Goal: Obtain resource: Download file/media

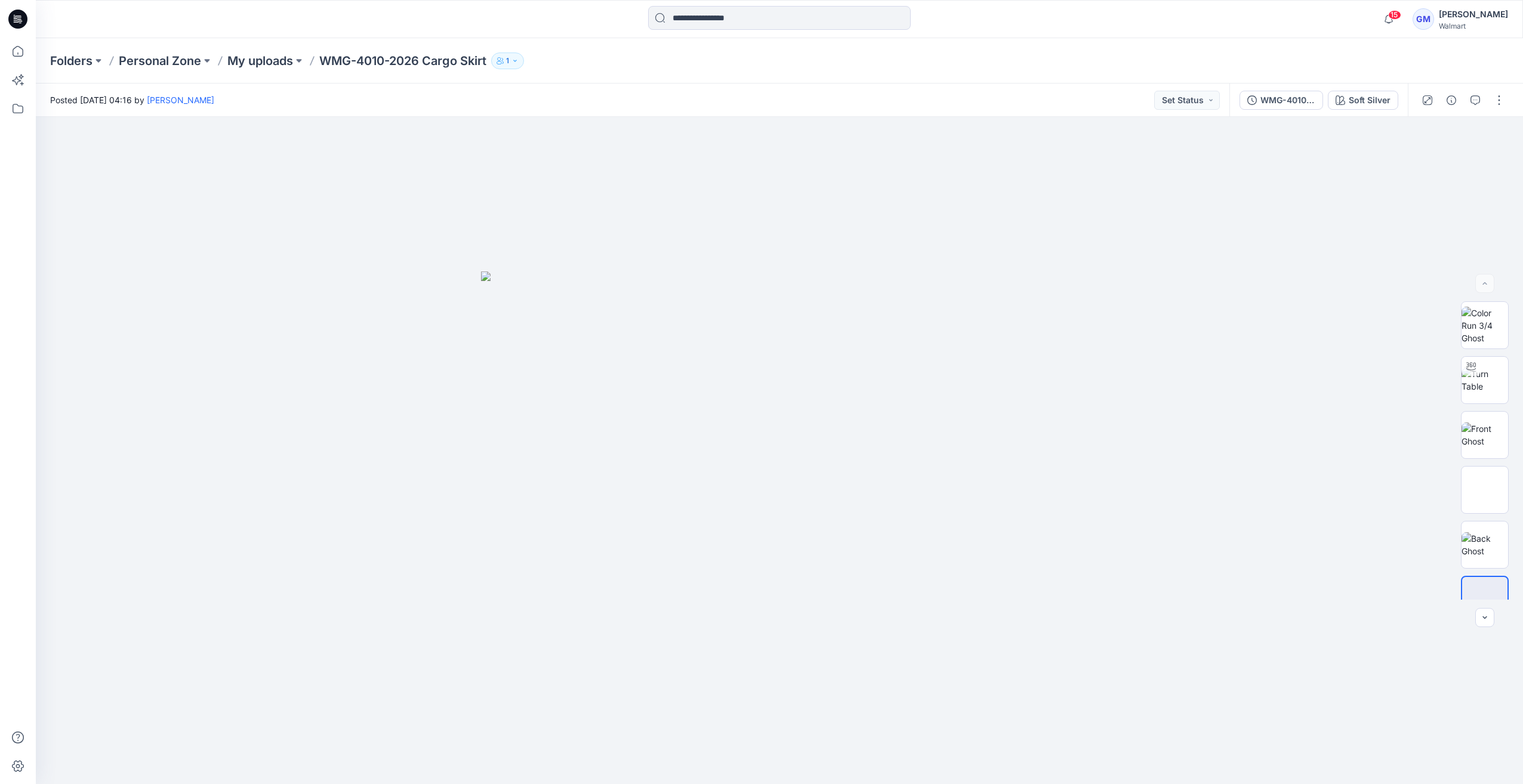
click at [695, 18] on input at bounding box center [779, 18] width 263 height 24
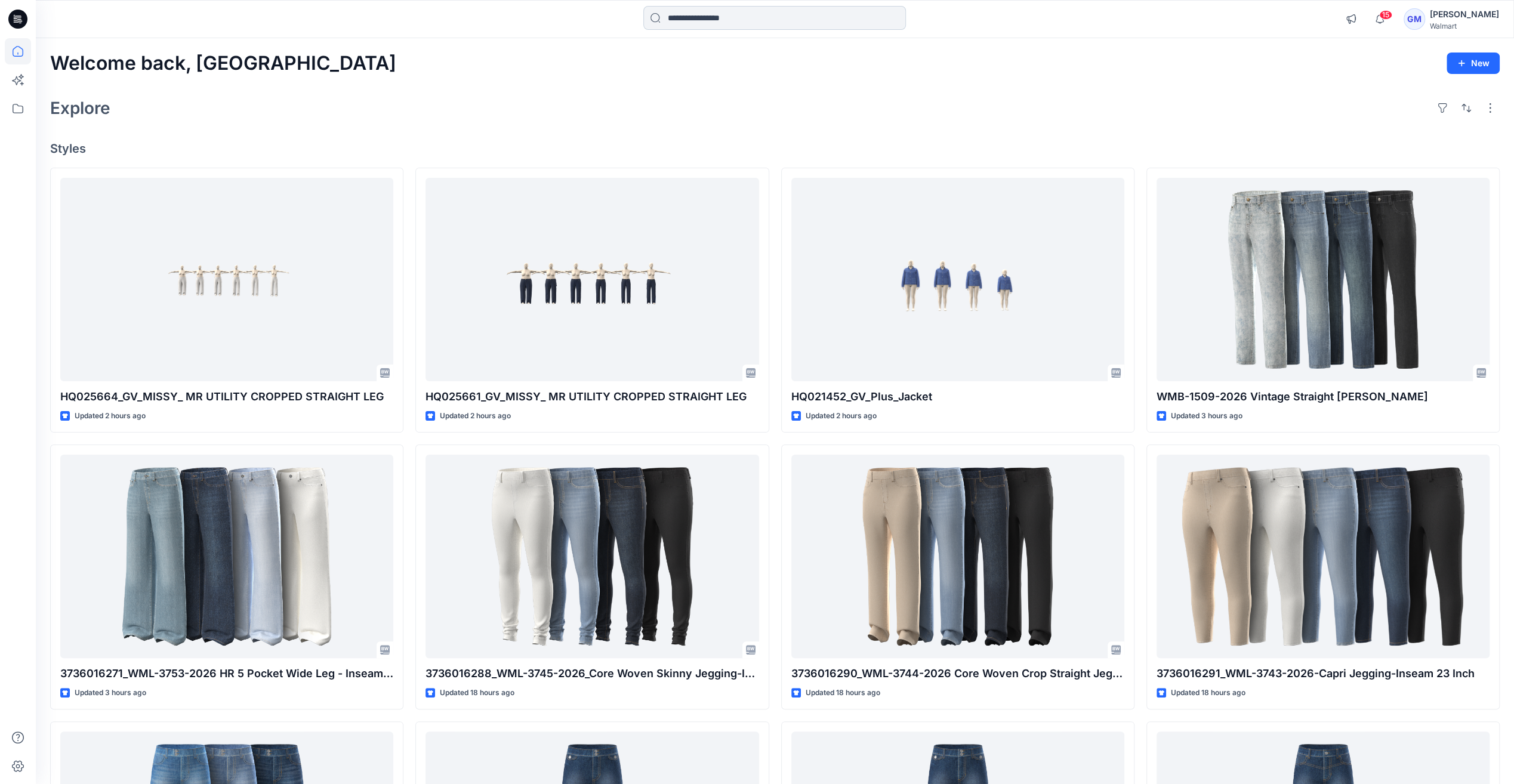
click at [717, 19] on input at bounding box center [775, 18] width 263 height 24
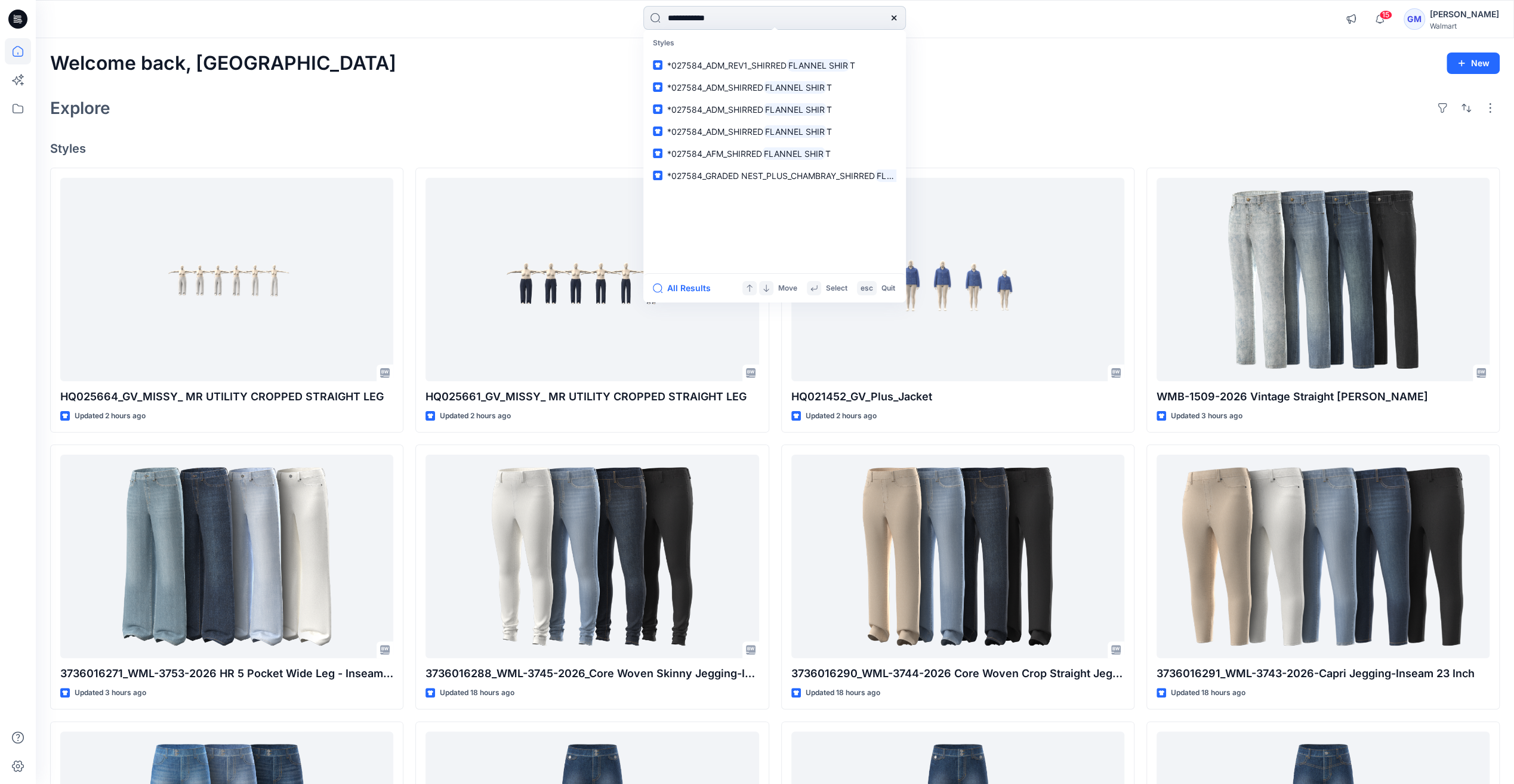
type input "**********"
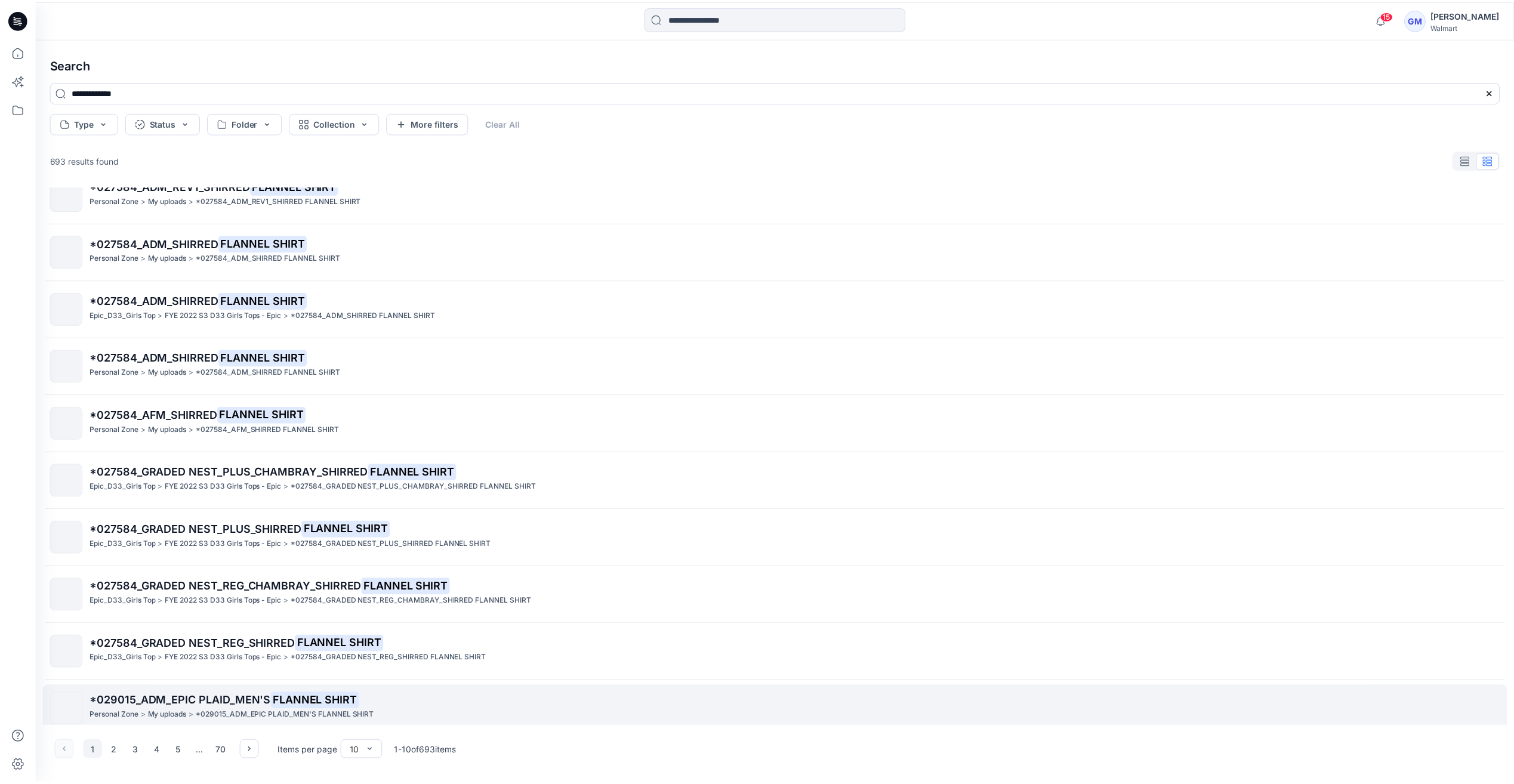
scroll to position [30, 0]
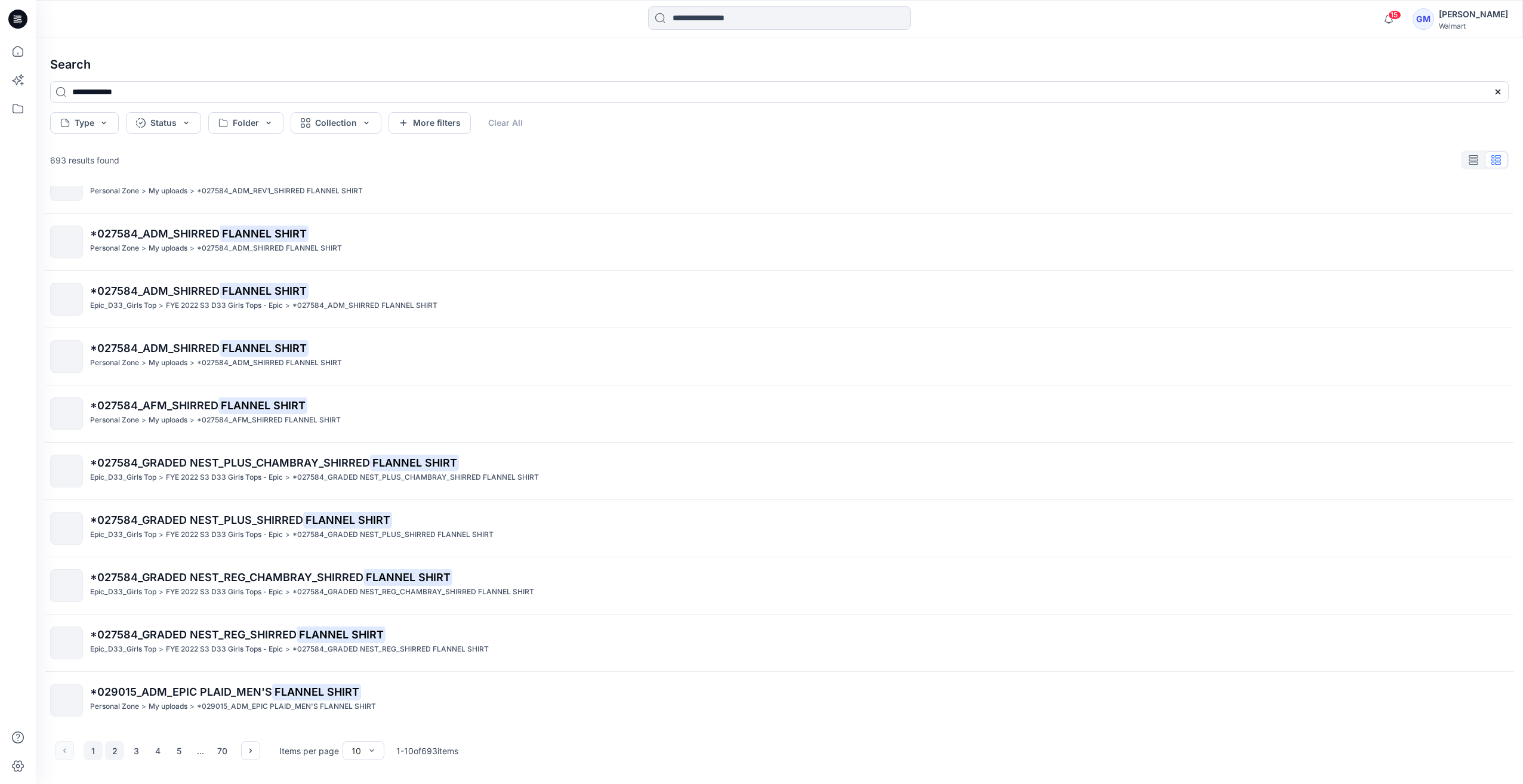
click at [114, 749] on button "2" at bounding box center [115, 750] width 19 height 19
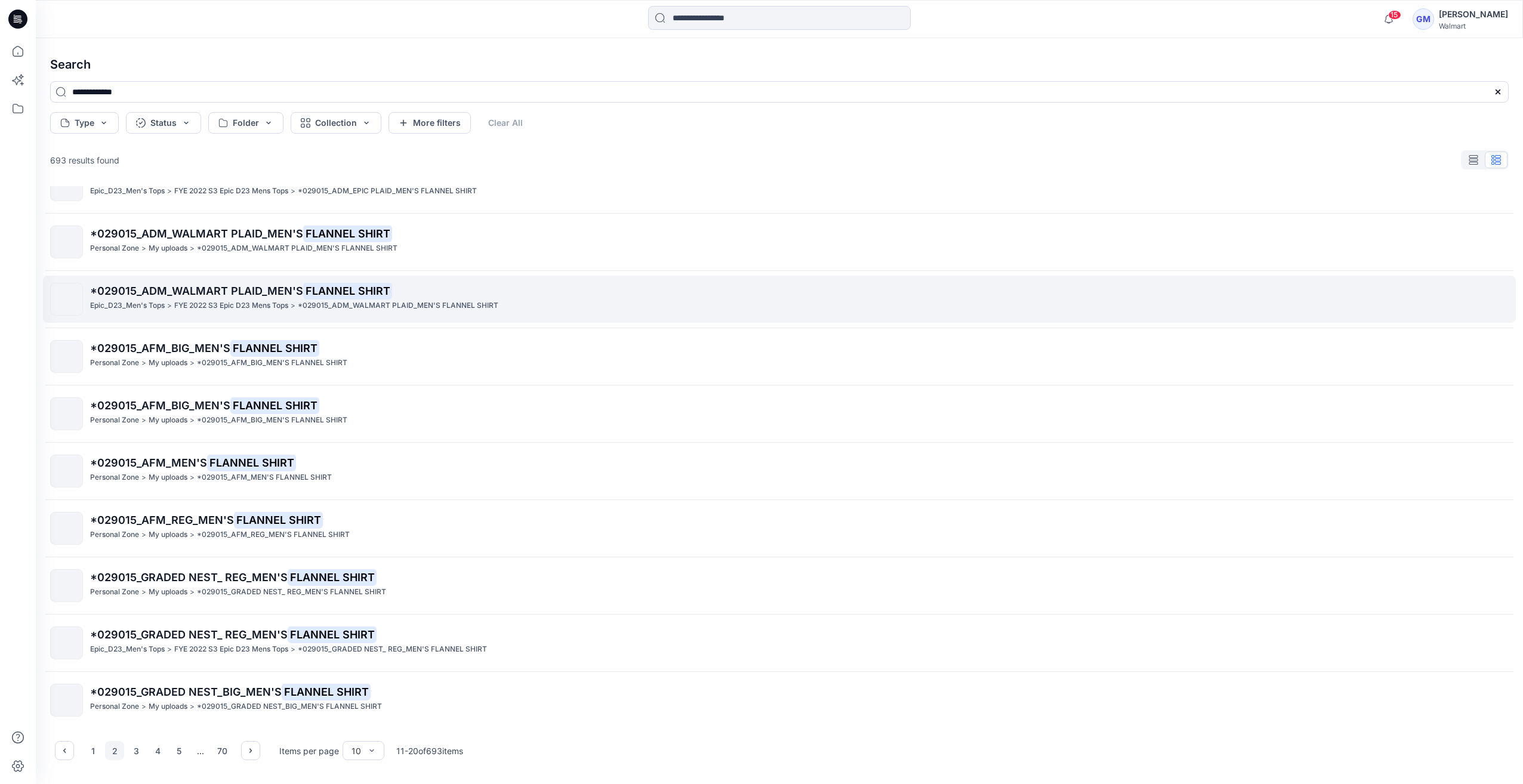
click at [247, 314] on div "*029015_ADM_WALMART PLAID_MEN'S FLANNEL SHIRT Epic_D23_Men's Tops > FYE 2022 S3…" at bounding box center [799, 299] width 1418 height 33
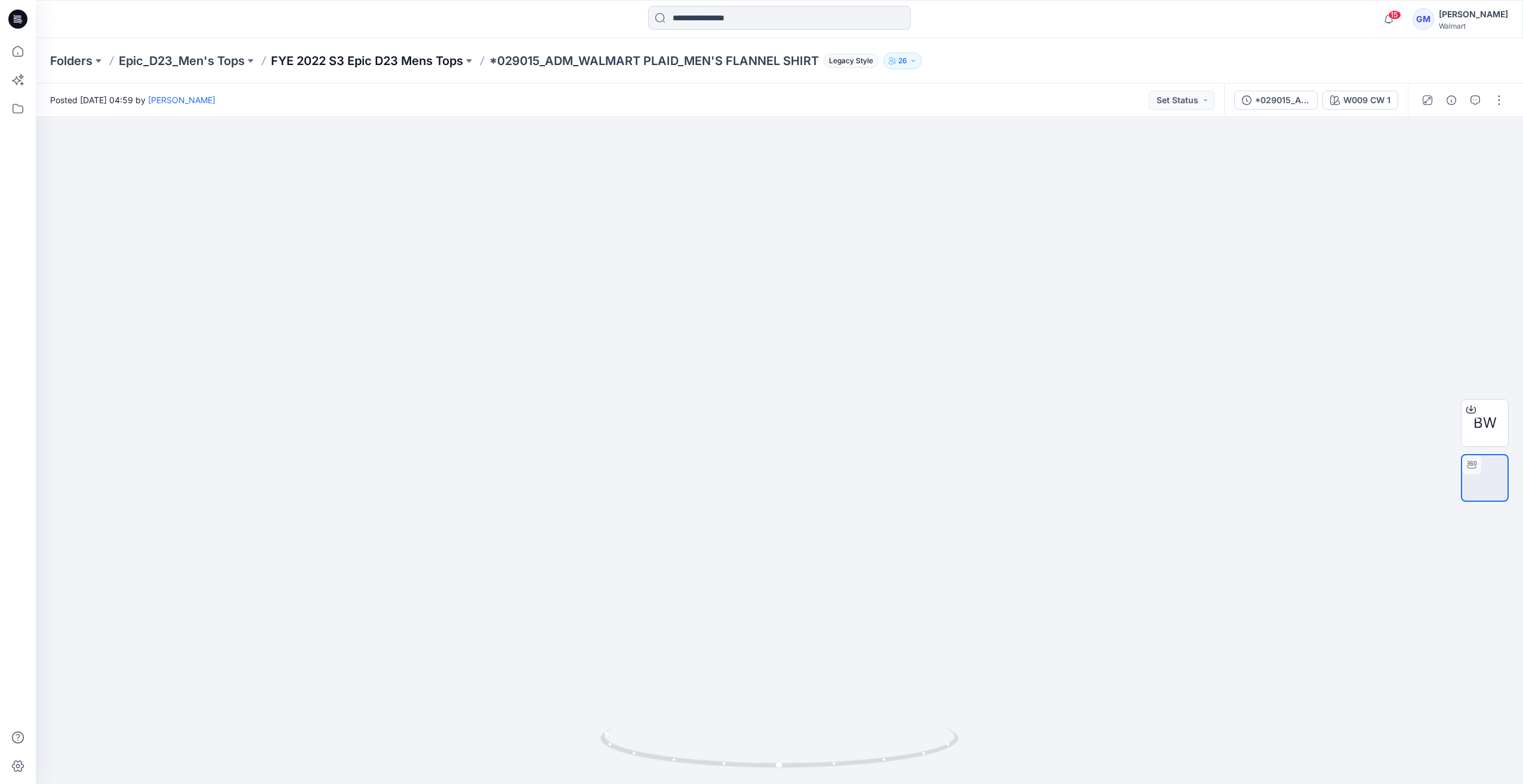
click at [412, 68] on p "FYE 2022 S3 Epic D23 Mens Tops" at bounding box center [367, 60] width 192 height 17
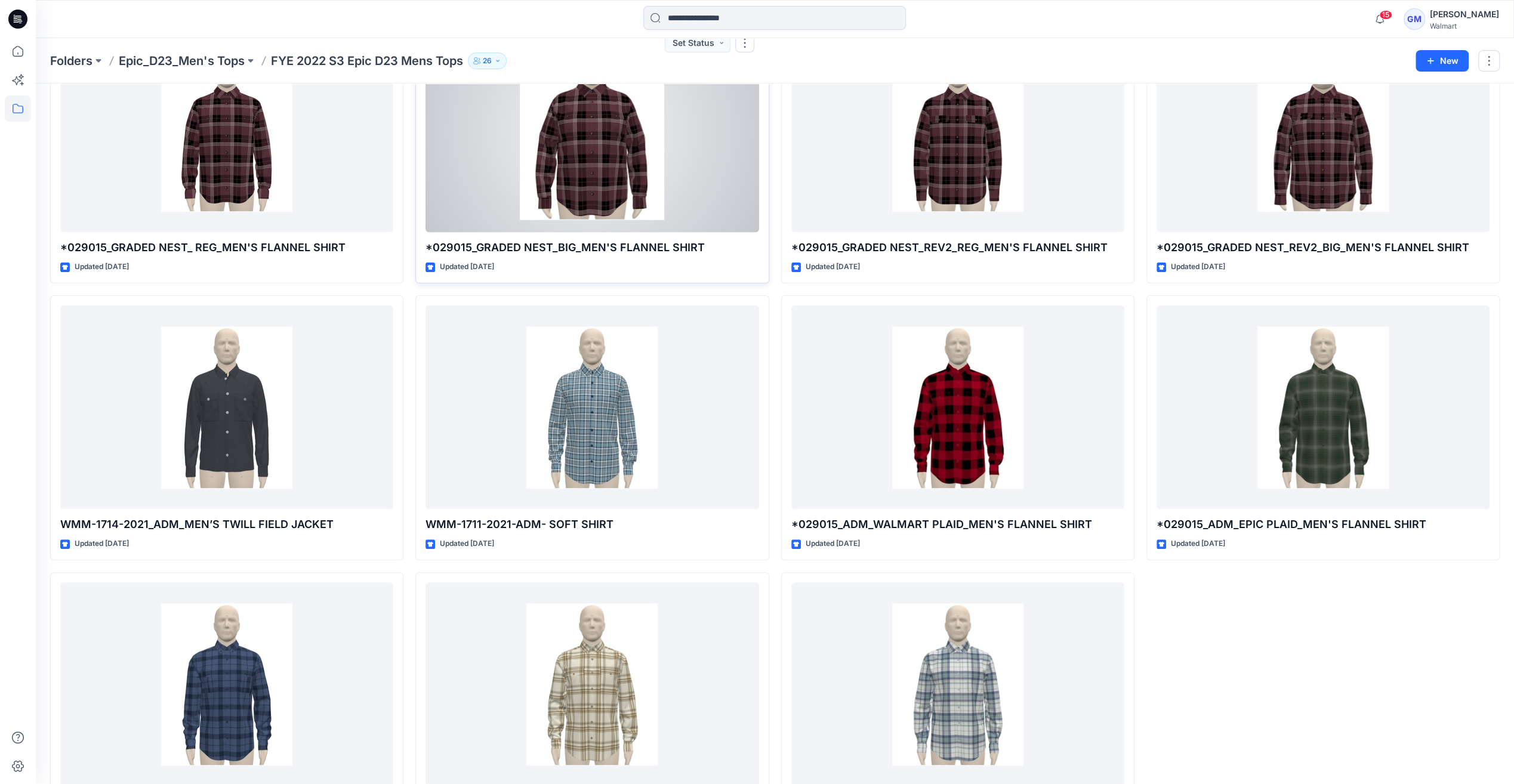
scroll to position [181, 0]
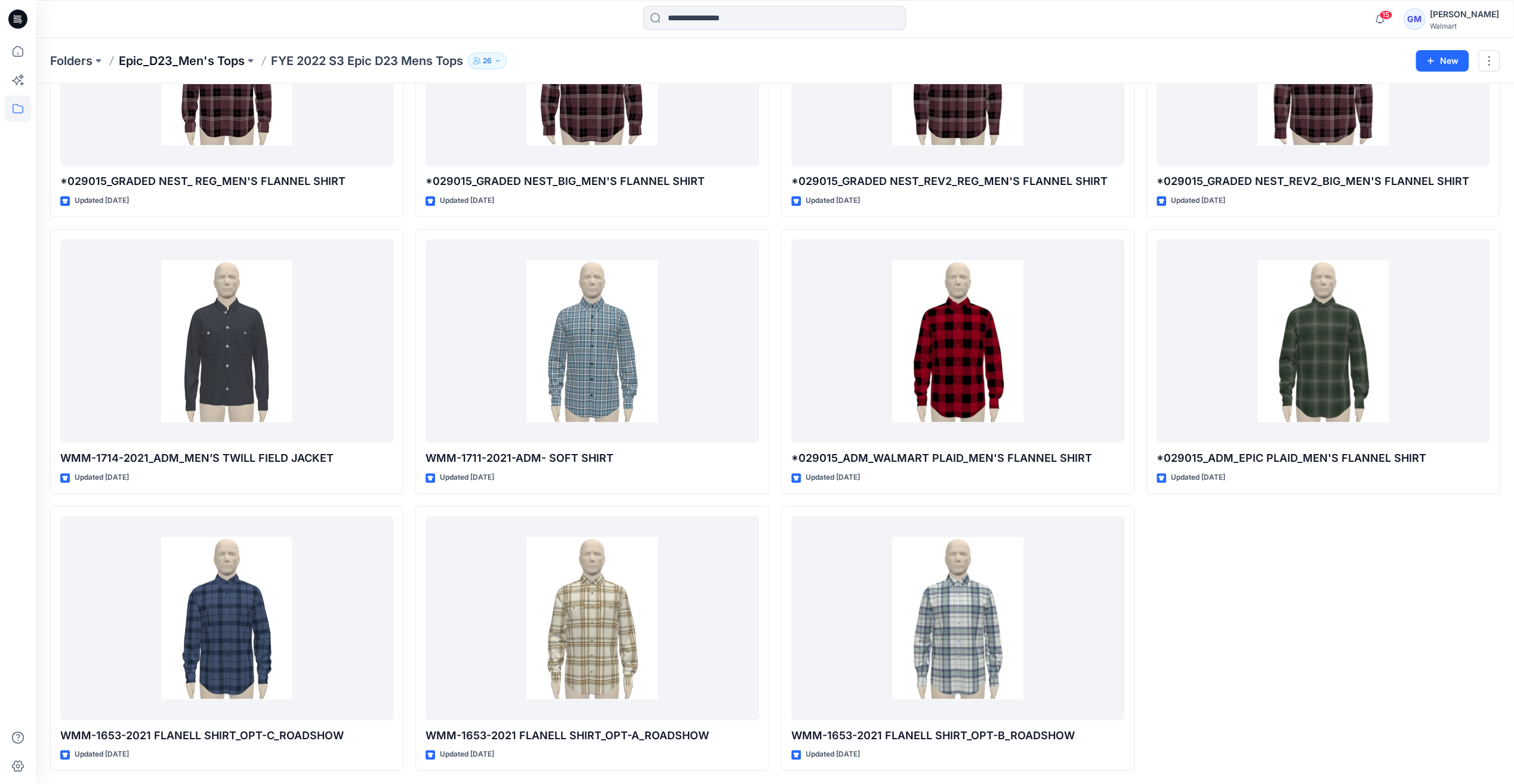
click at [161, 55] on p "Epic_D23_Men's Tops" at bounding box center [182, 60] width 126 height 17
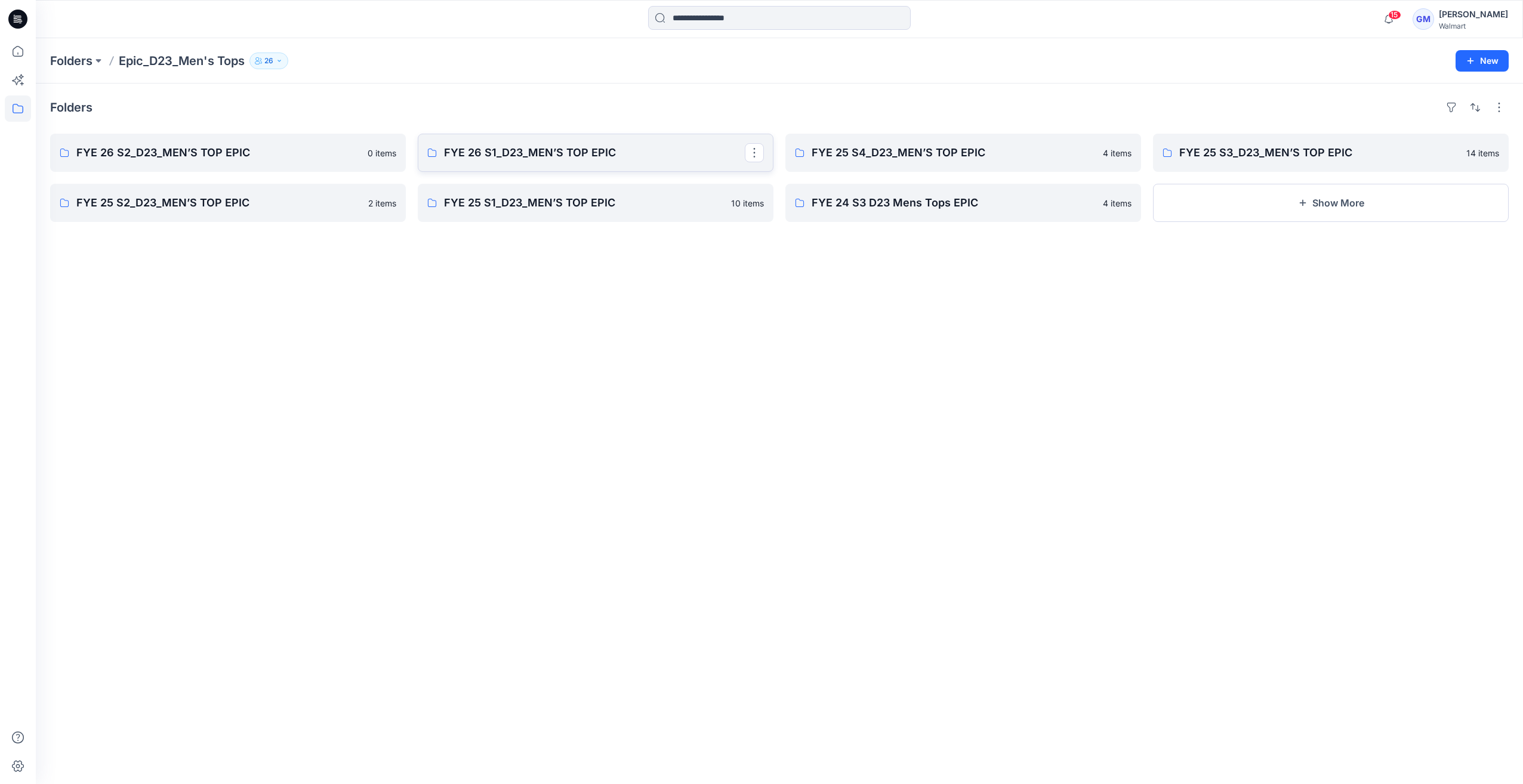
click at [514, 155] on p "FYE 26 S1_D23_MEN’S TOP EPIC" at bounding box center [594, 153] width 301 height 17
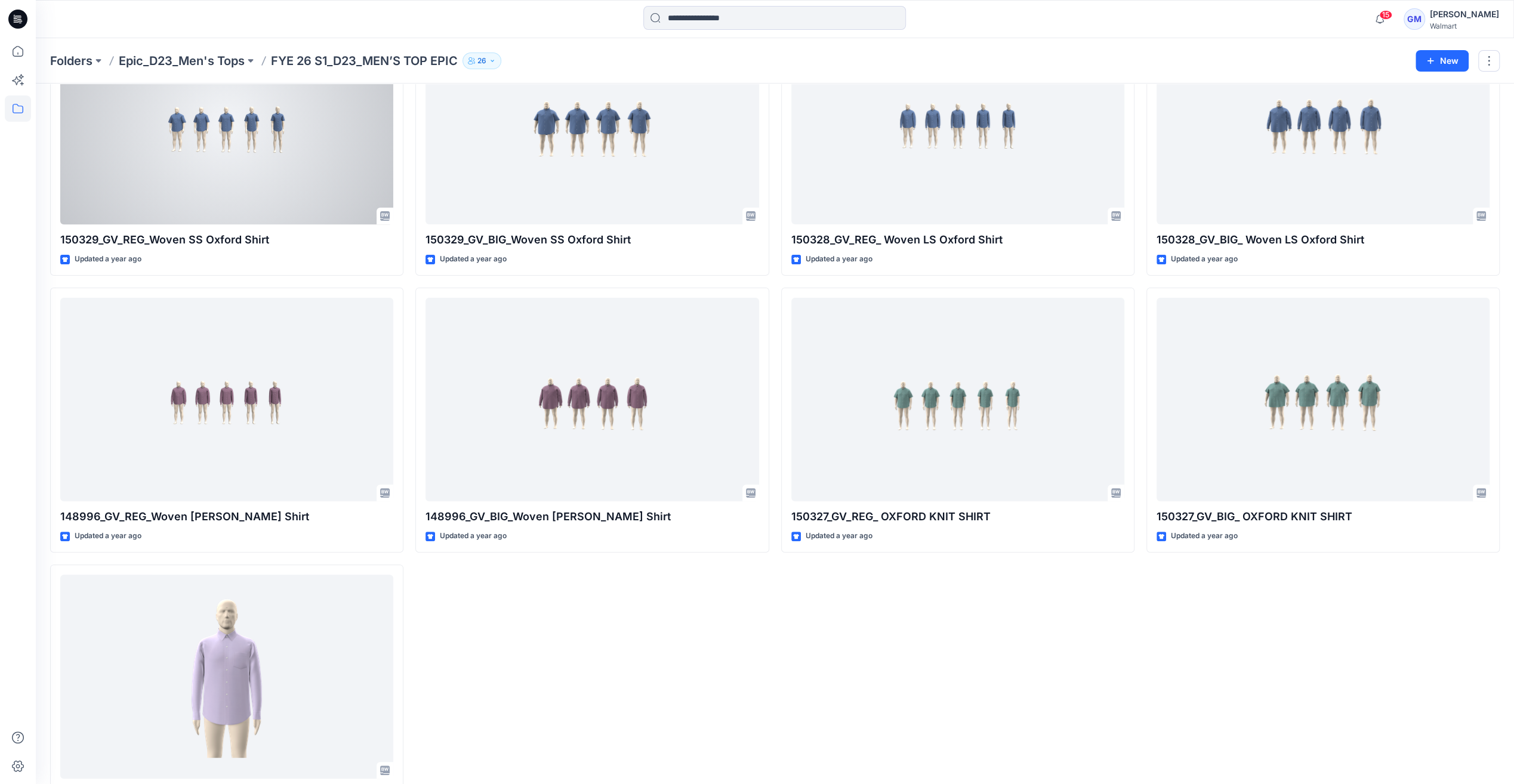
scroll to position [121, 0]
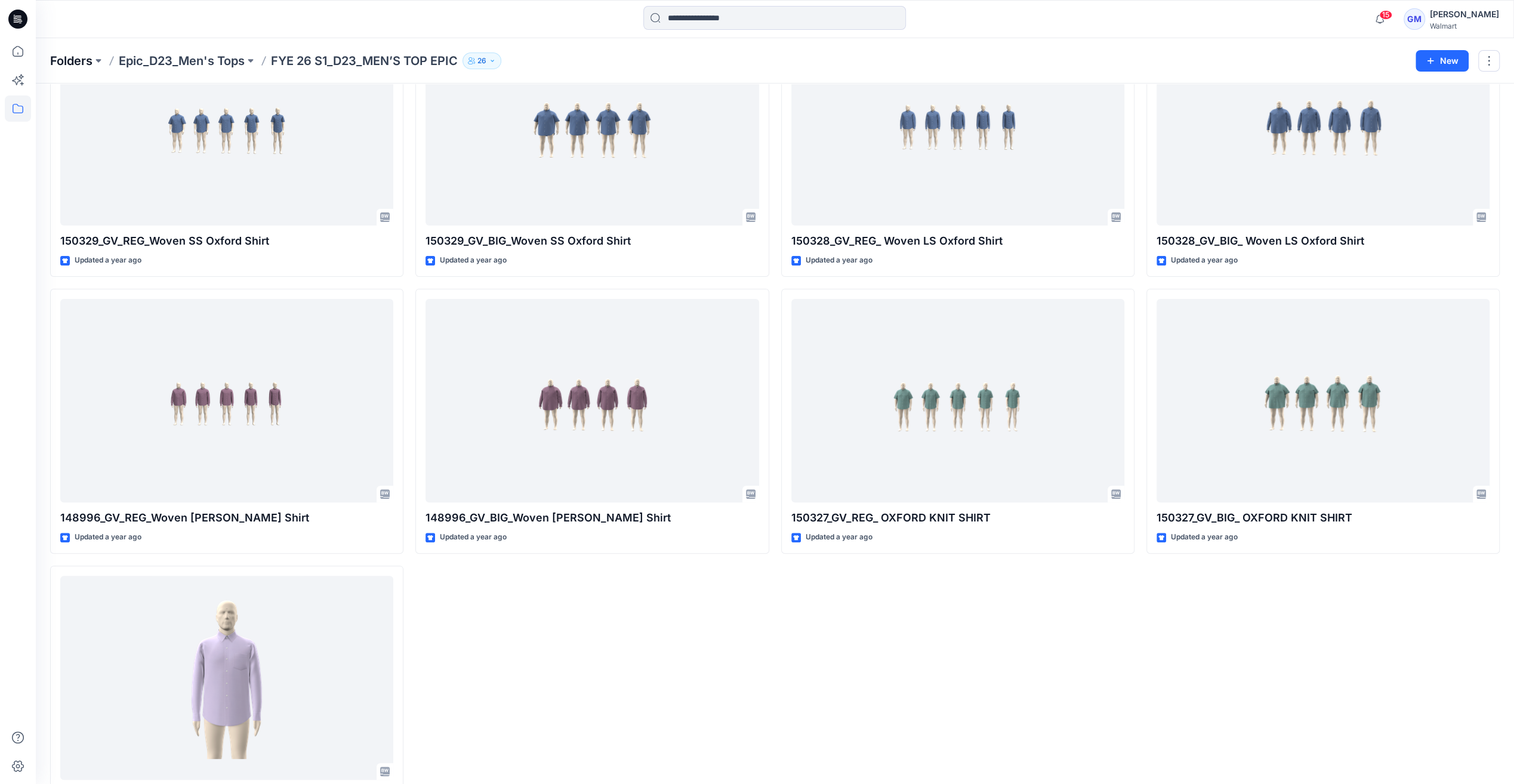
click at [67, 57] on p "Folders" at bounding box center [71, 60] width 42 height 17
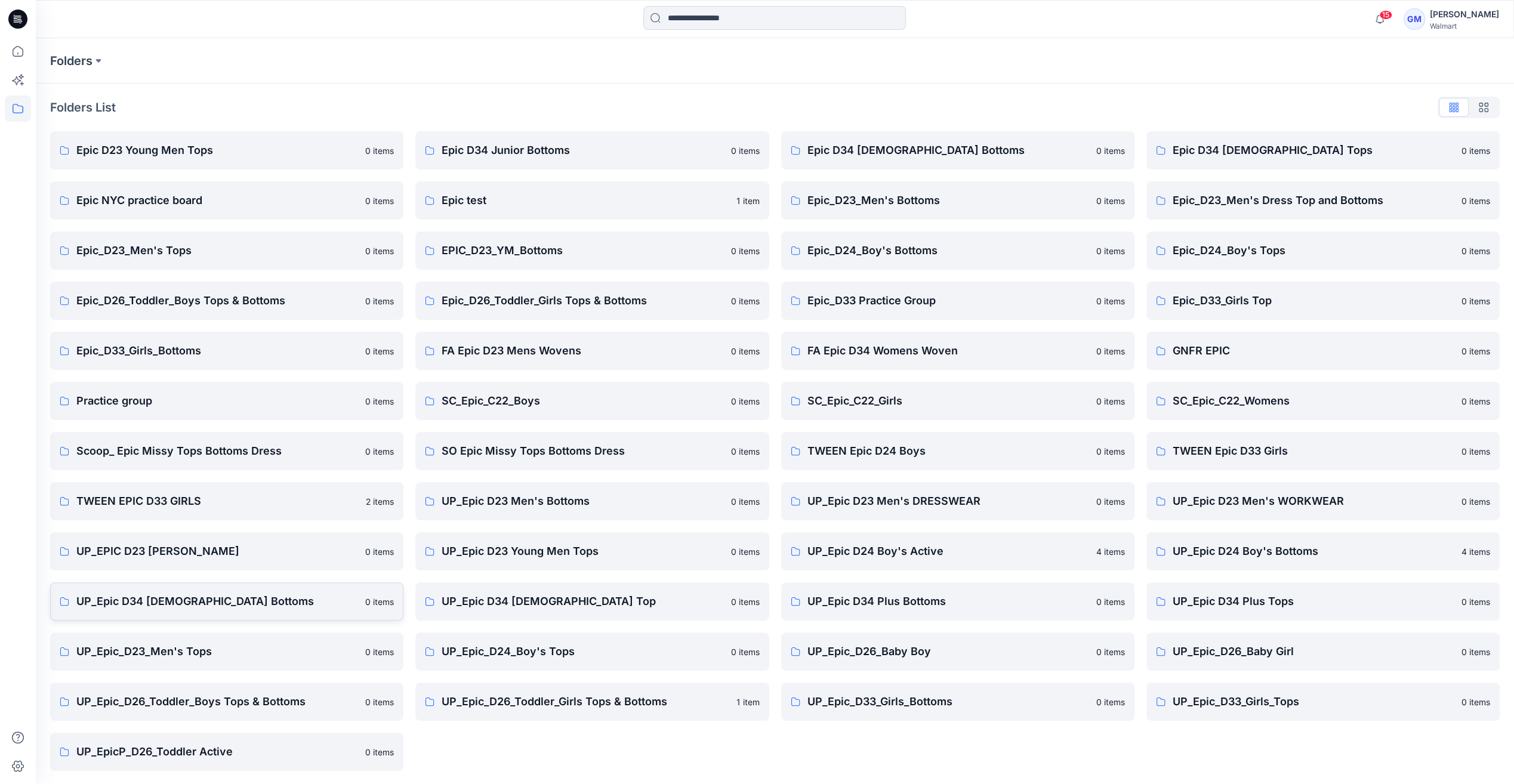
scroll to position [1, 0]
click at [223, 646] on p "UP_Epic_D23_Men's Tops" at bounding box center [217, 650] width 282 height 17
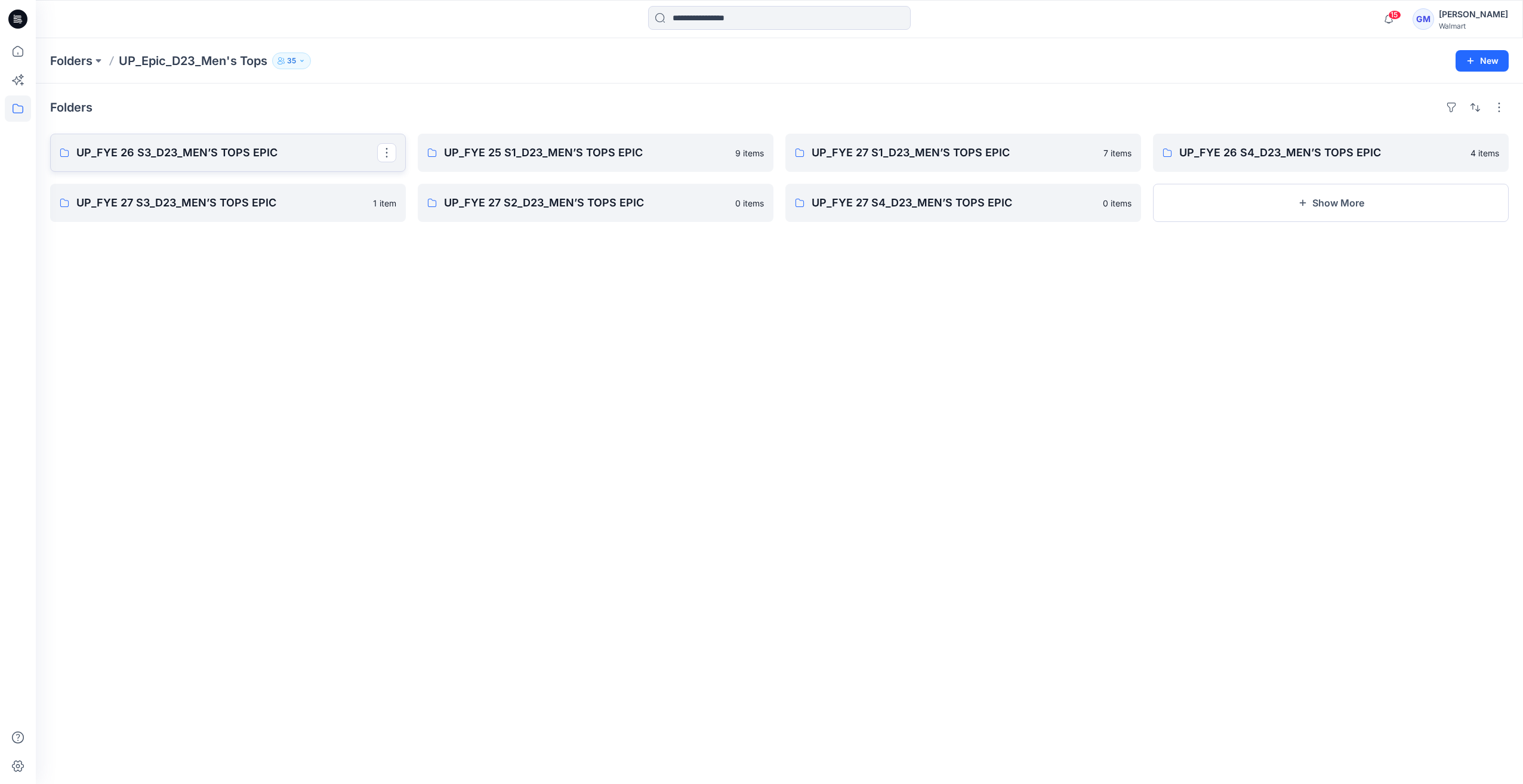
click at [197, 156] on p "UP_FYE 26 S3_D23_MEN’S TOPS EPIC" at bounding box center [227, 153] width 301 height 17
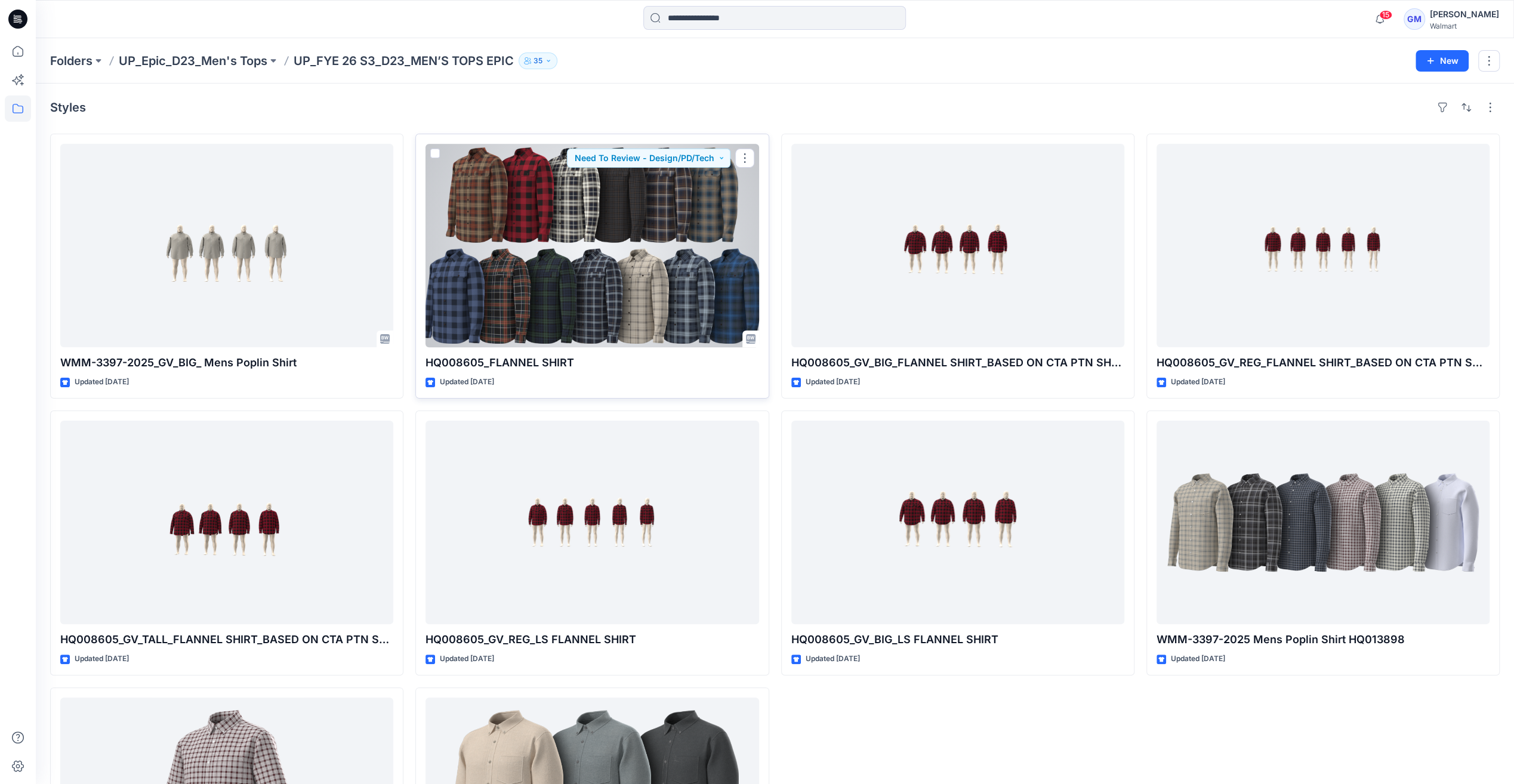
click at [710, 267] on div at bounding box center [592, 245] width 333 height 204
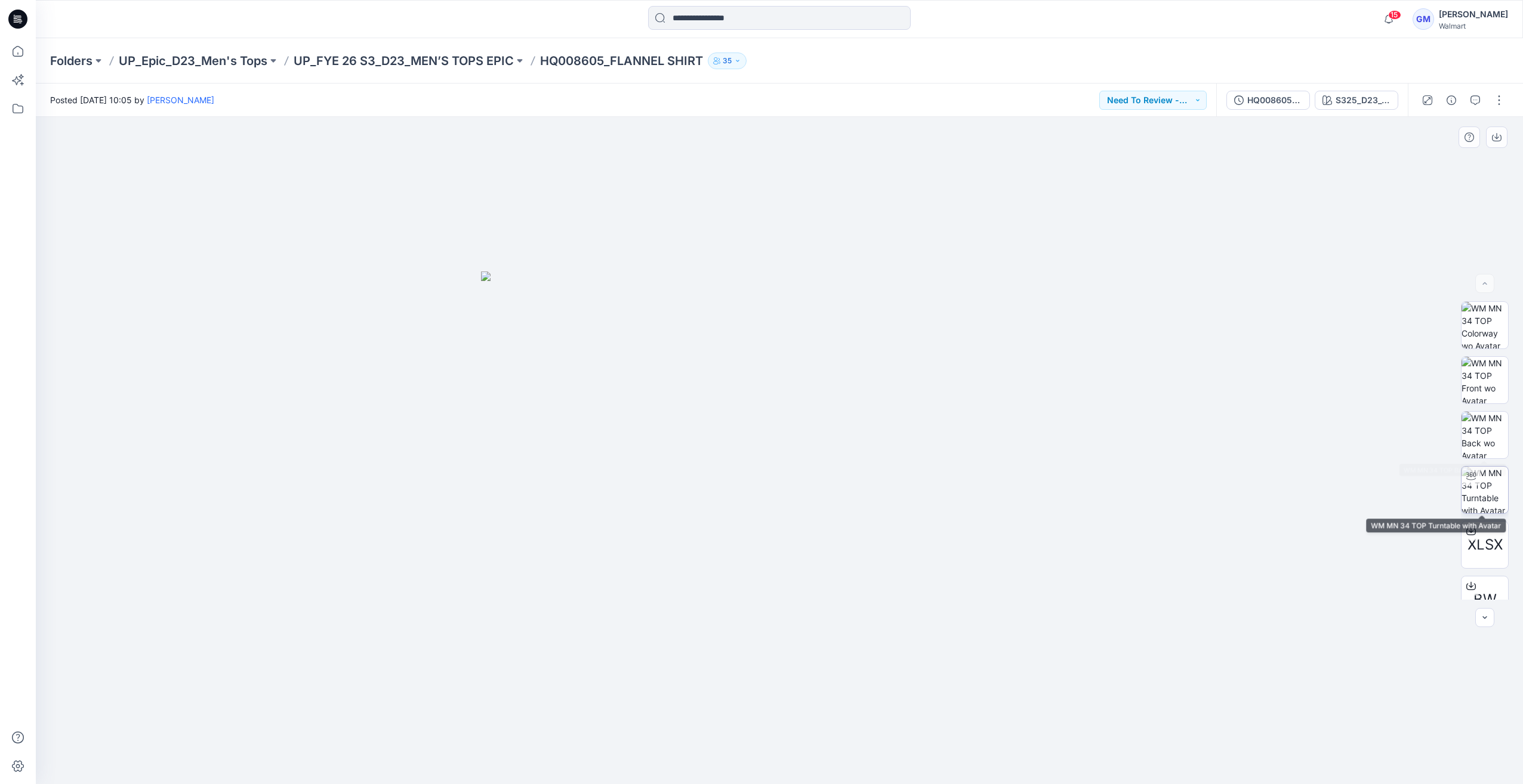
click at [1489, 474] on img at bounding box center [1484, 489] width 47 height 47
click at [465, 59] on p "UP_FYE 26 S3_D23_MEN’S TOPS EPIC" at bounding box center [403, 60] width 220 height 17
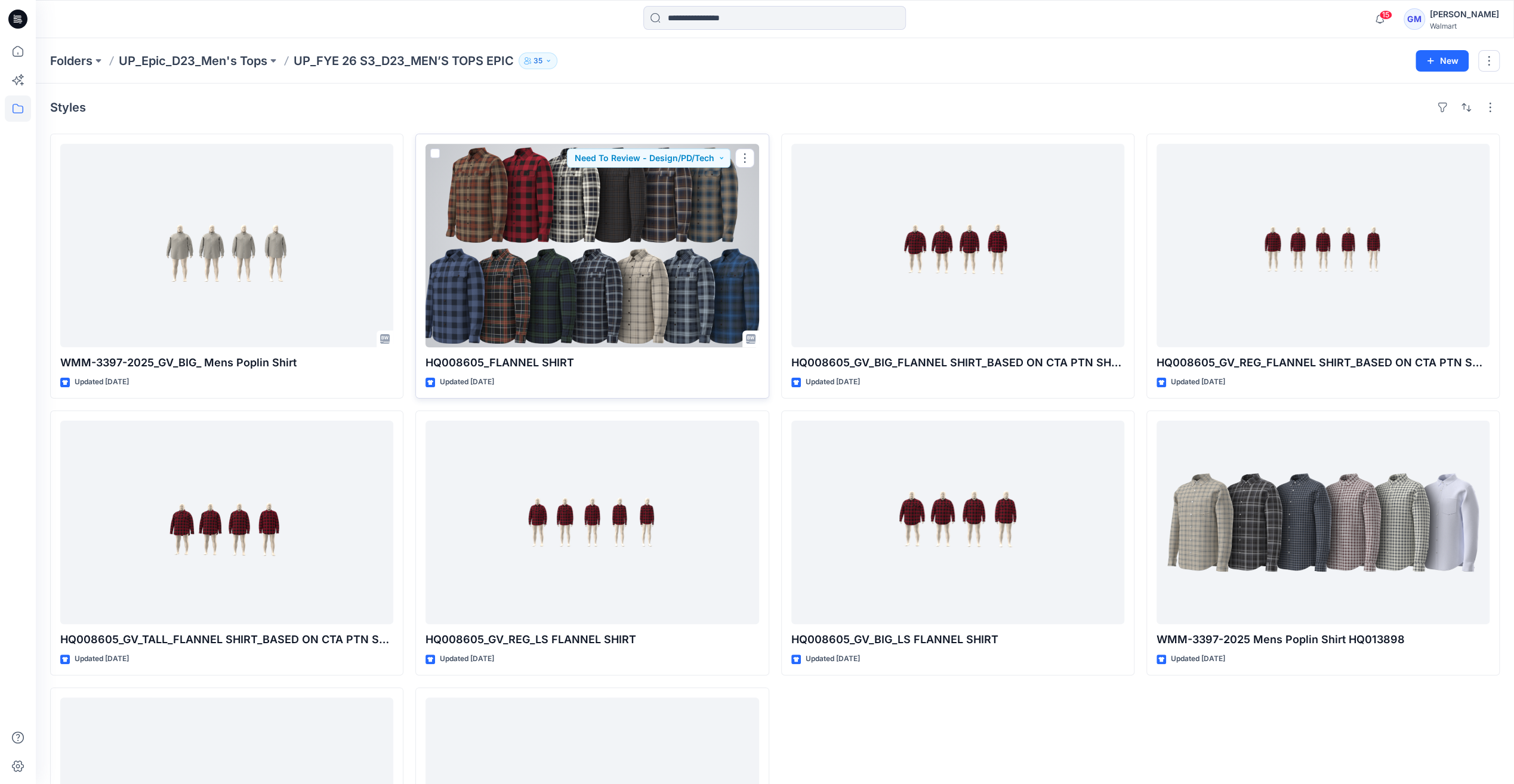
click at [634, 237] on div at bounding box center [592, 245] width 333 height 204
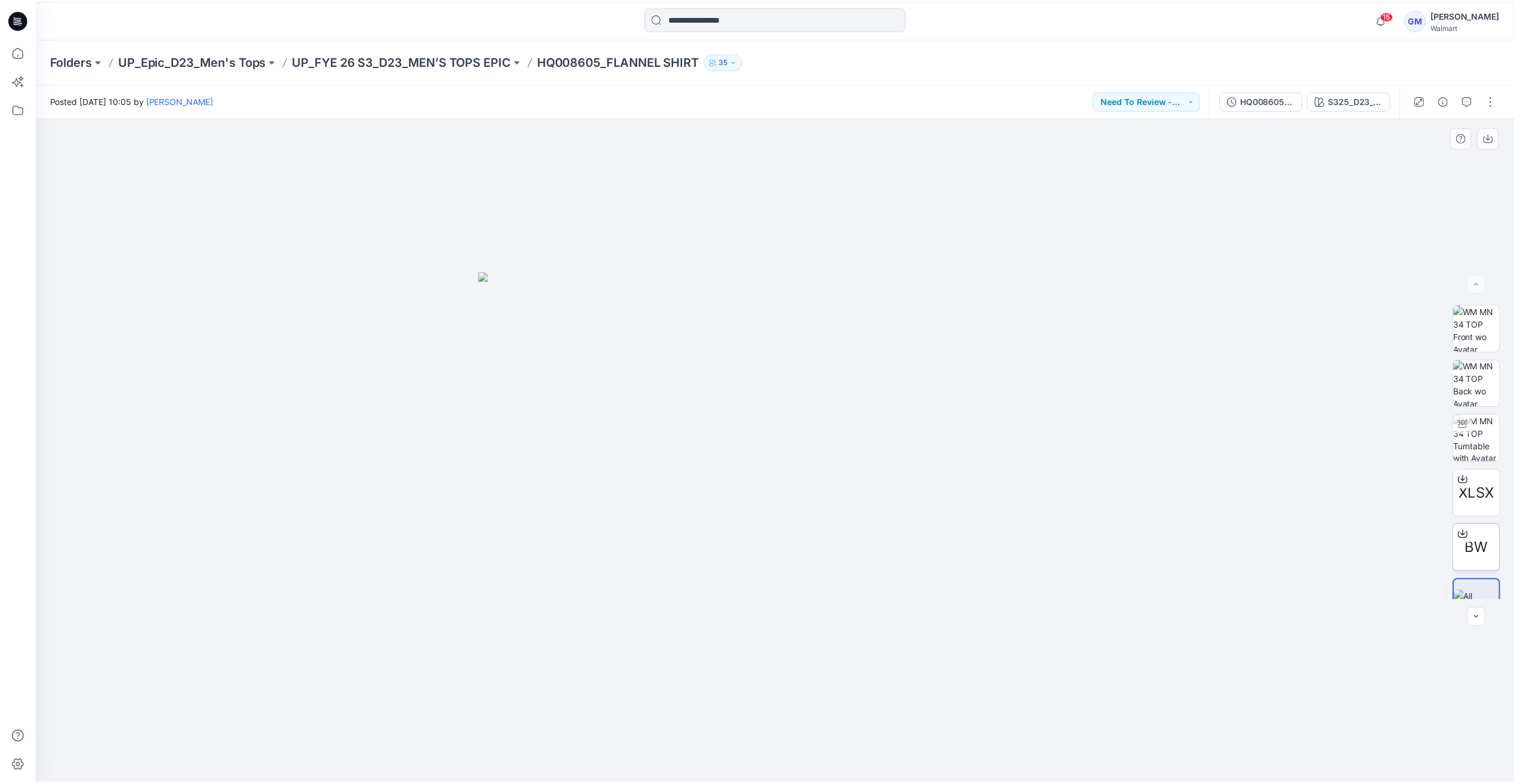
scroll to position [78, 0]
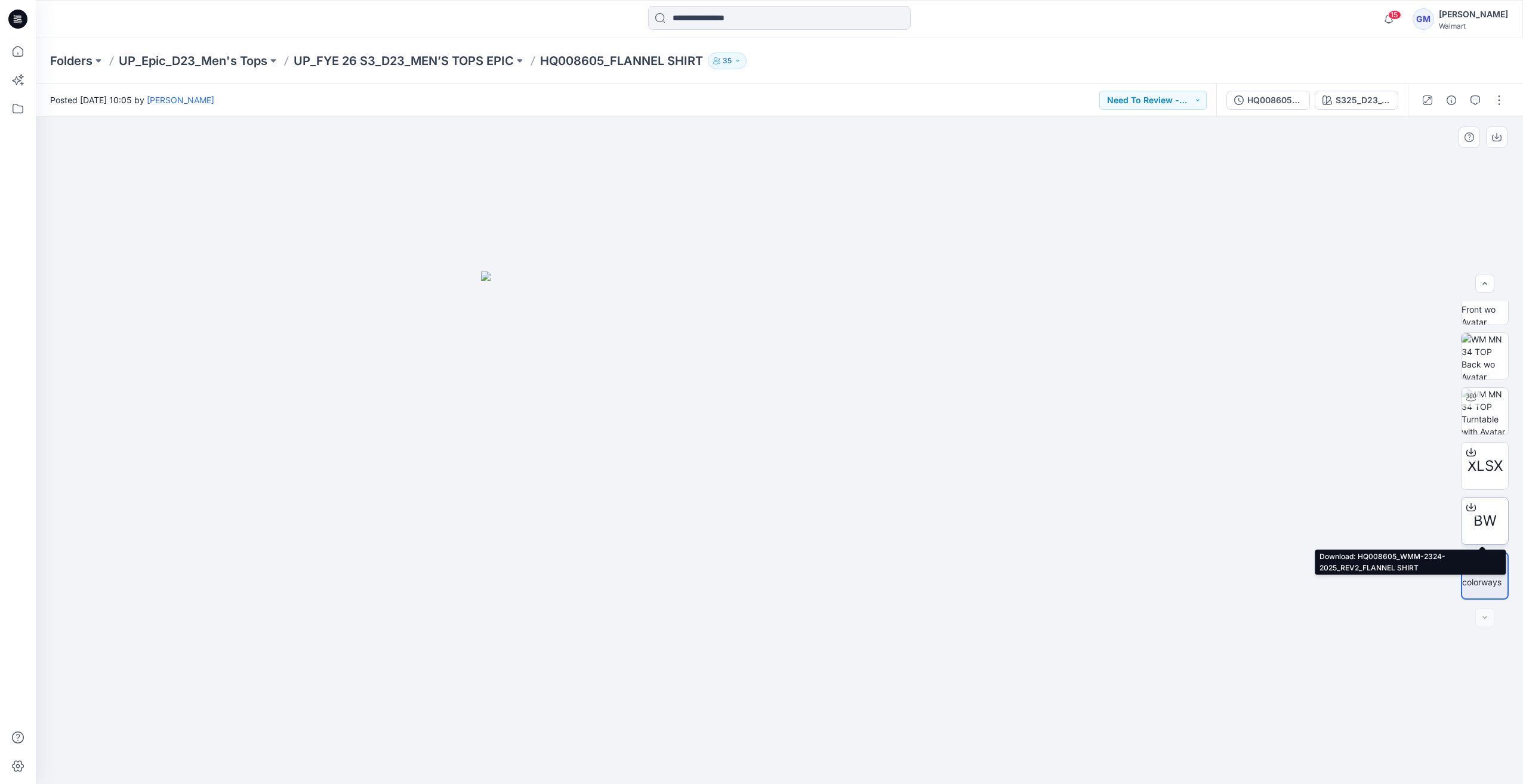
click at [1491, 521] on span "BW" at bounding box center [1484, 521] width 23 height 21
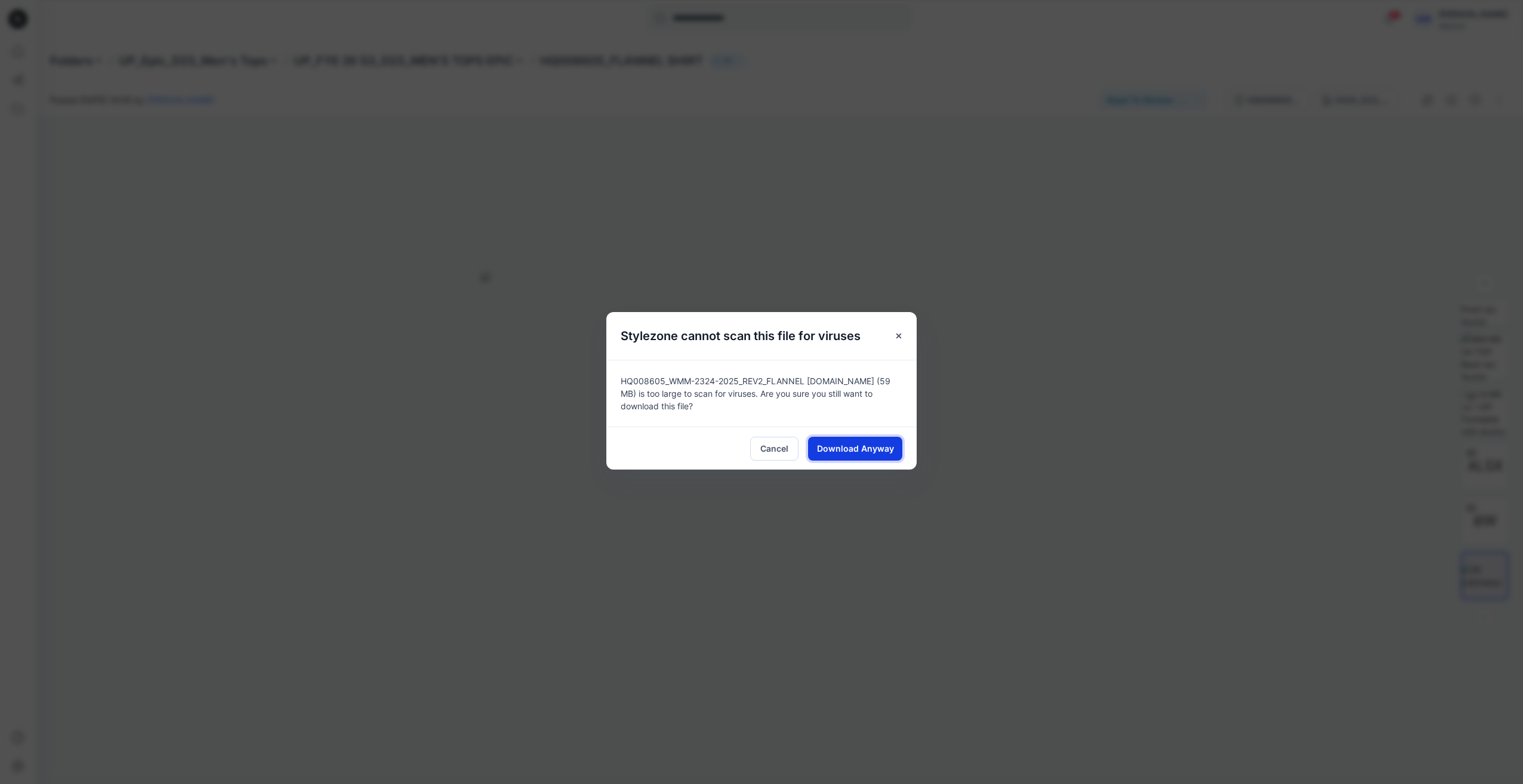
click at [853, 443] on span "Download Anyway" at bounding box center [855, 448] width 77 height 12
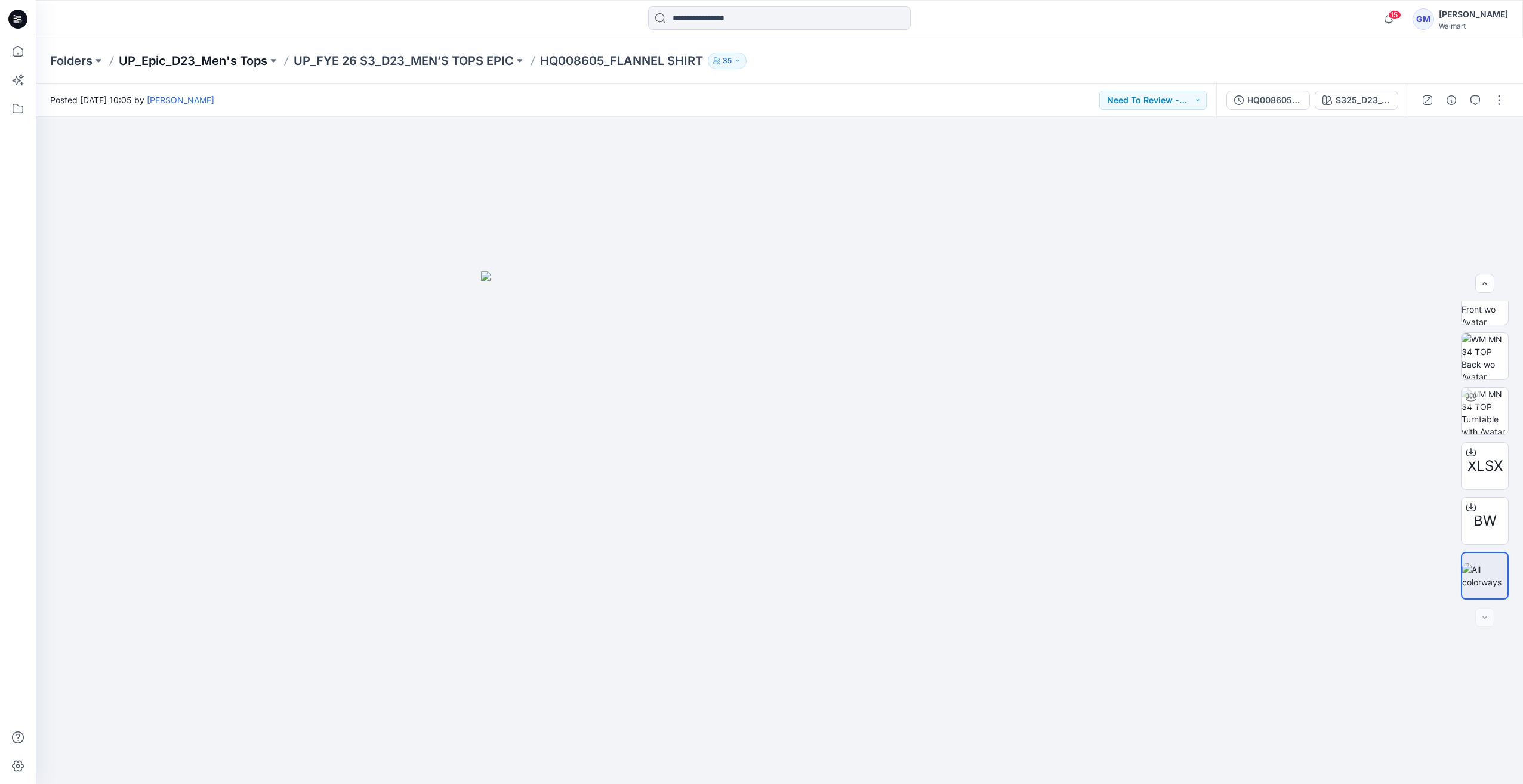
click at [241, 60] on p "UP_Epic_D23_Men's Tops" at bounding box center [193, 60] width 149 height 17
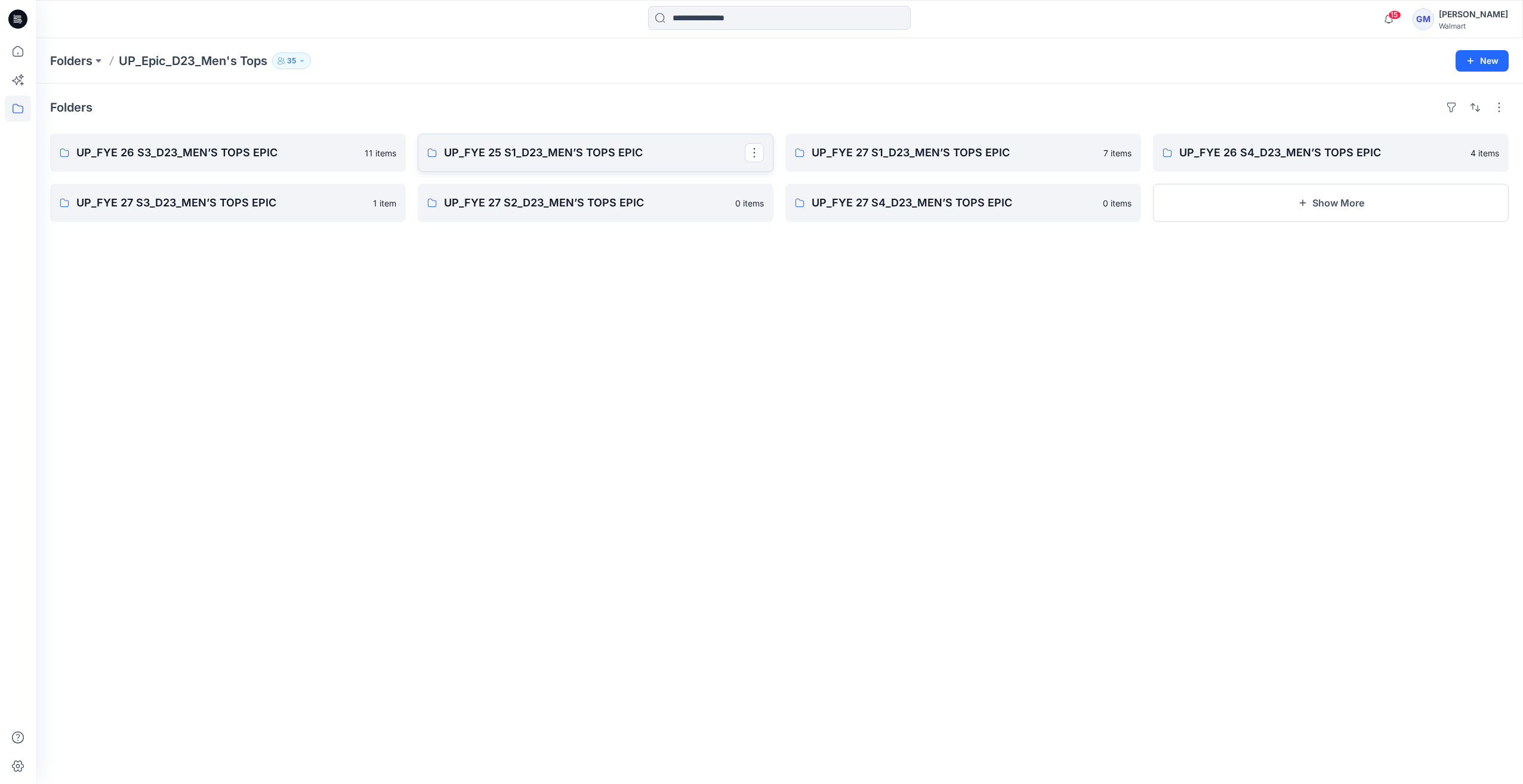
click at [521, 152] on p "UP_FYE 25 S1_D23_MEN’S TOPS EPIC" at bounding box center [594, 153] width 301 height 17
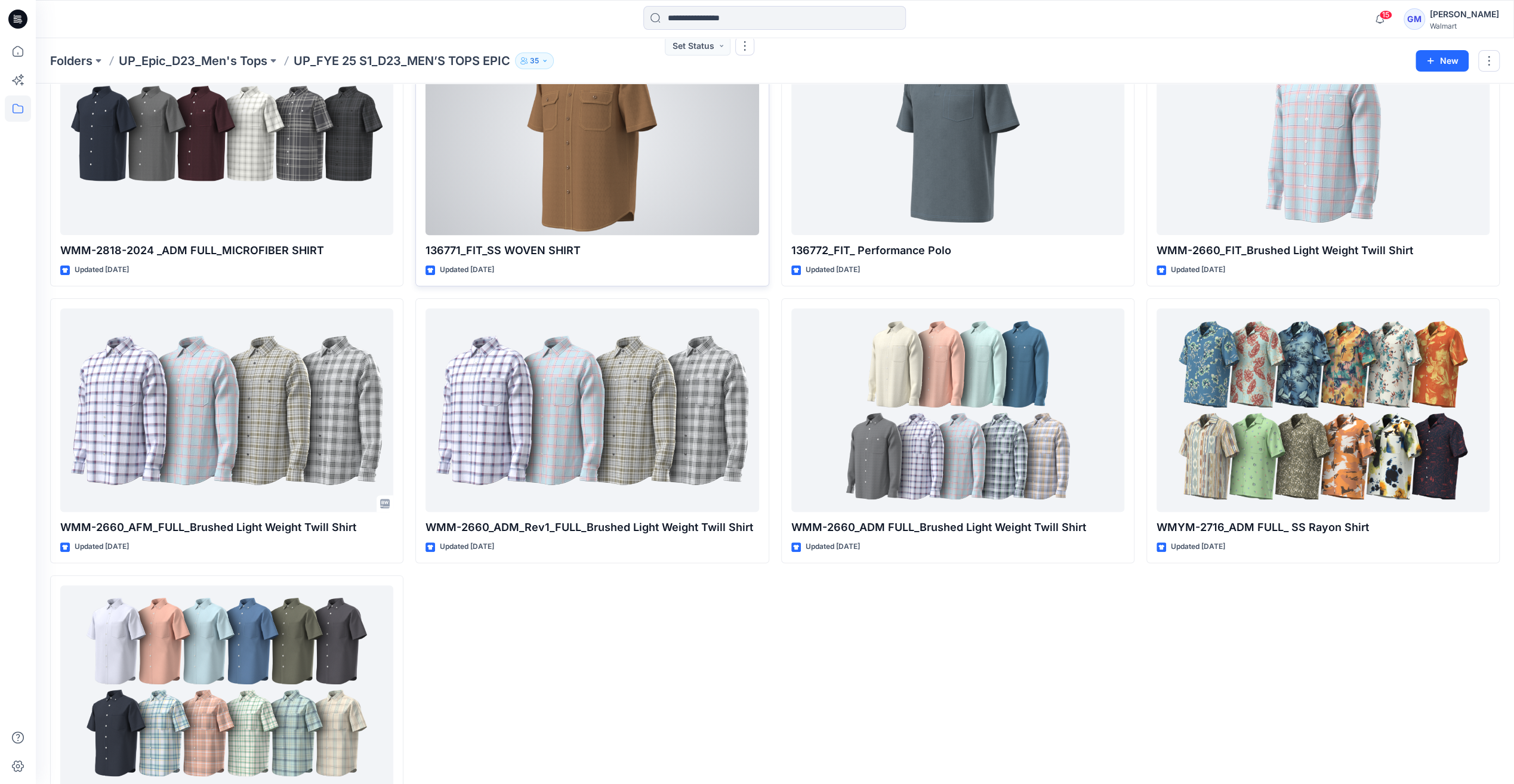
scroll to position [181, 0]
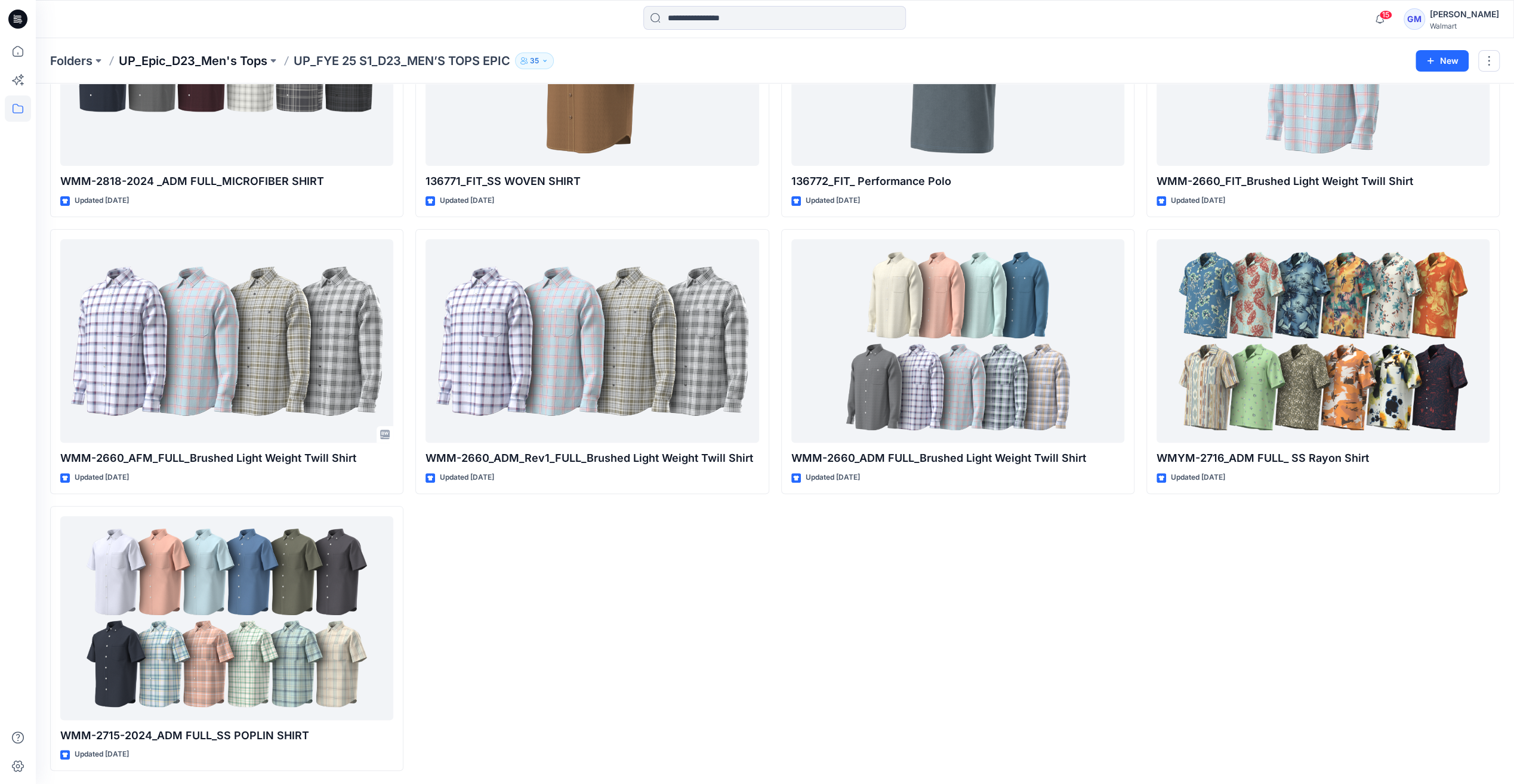
click at [204, 57] on p "UP_Epic_D23_Men's Tops" at bounding box center [193, 60] width 149 height 17
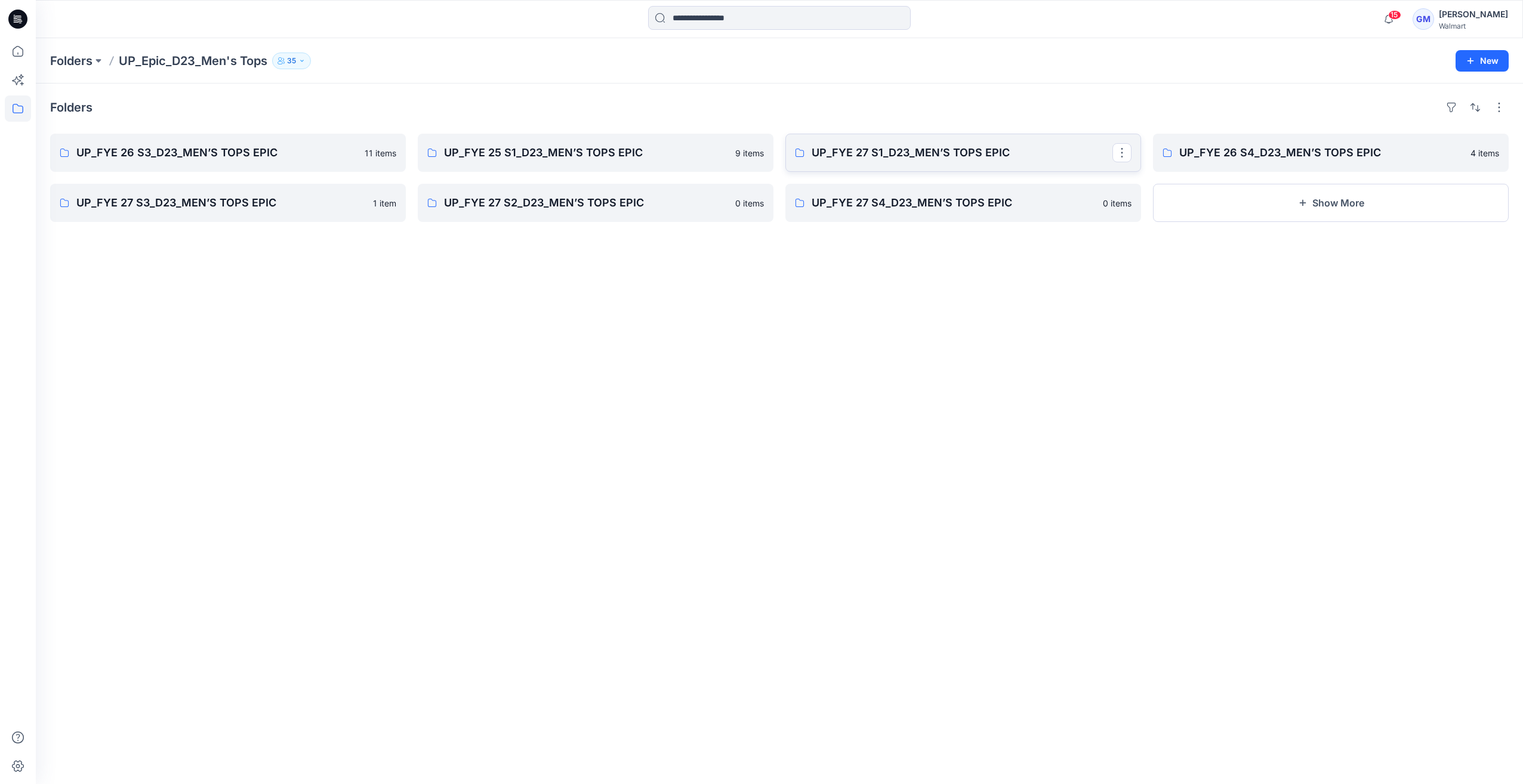
click at [1000, 156] on p "UP_FYE 27 S1_D23_MEN’S TOPS EPIC" at bounding box center [962, 153] width 301 height 17
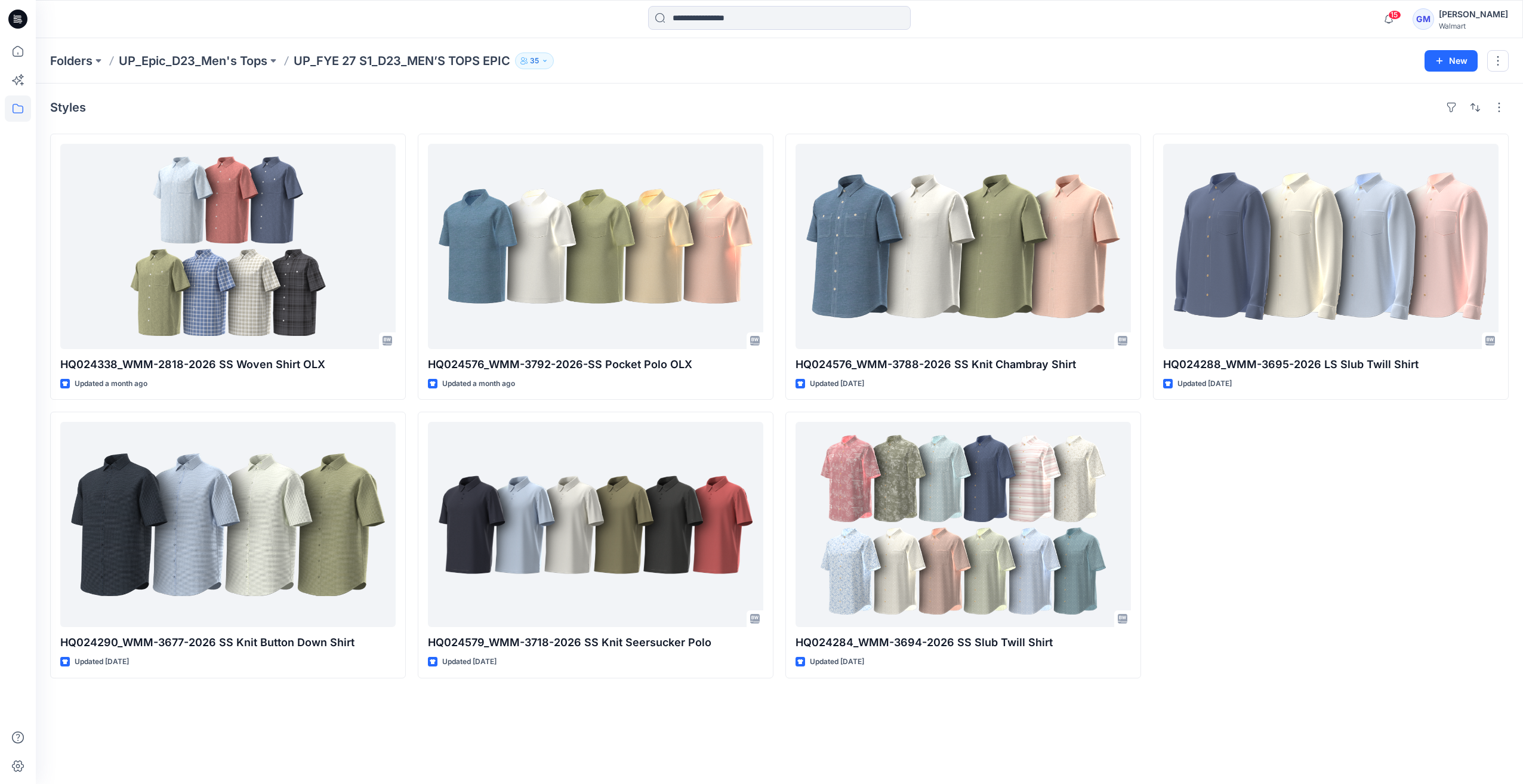
click at [234, 50] on div "Folders UP_Epic_D23_Men's Tops UP_FYE 27 S1_D23_MEN’S TOPS EPIC 35 New" at bounding box center [779, 60] width 1487 height 45
click at [204, 64] on p "UP_Epic_D23_Men's Tops" at bounding box center [193, 60] width 149 height 17
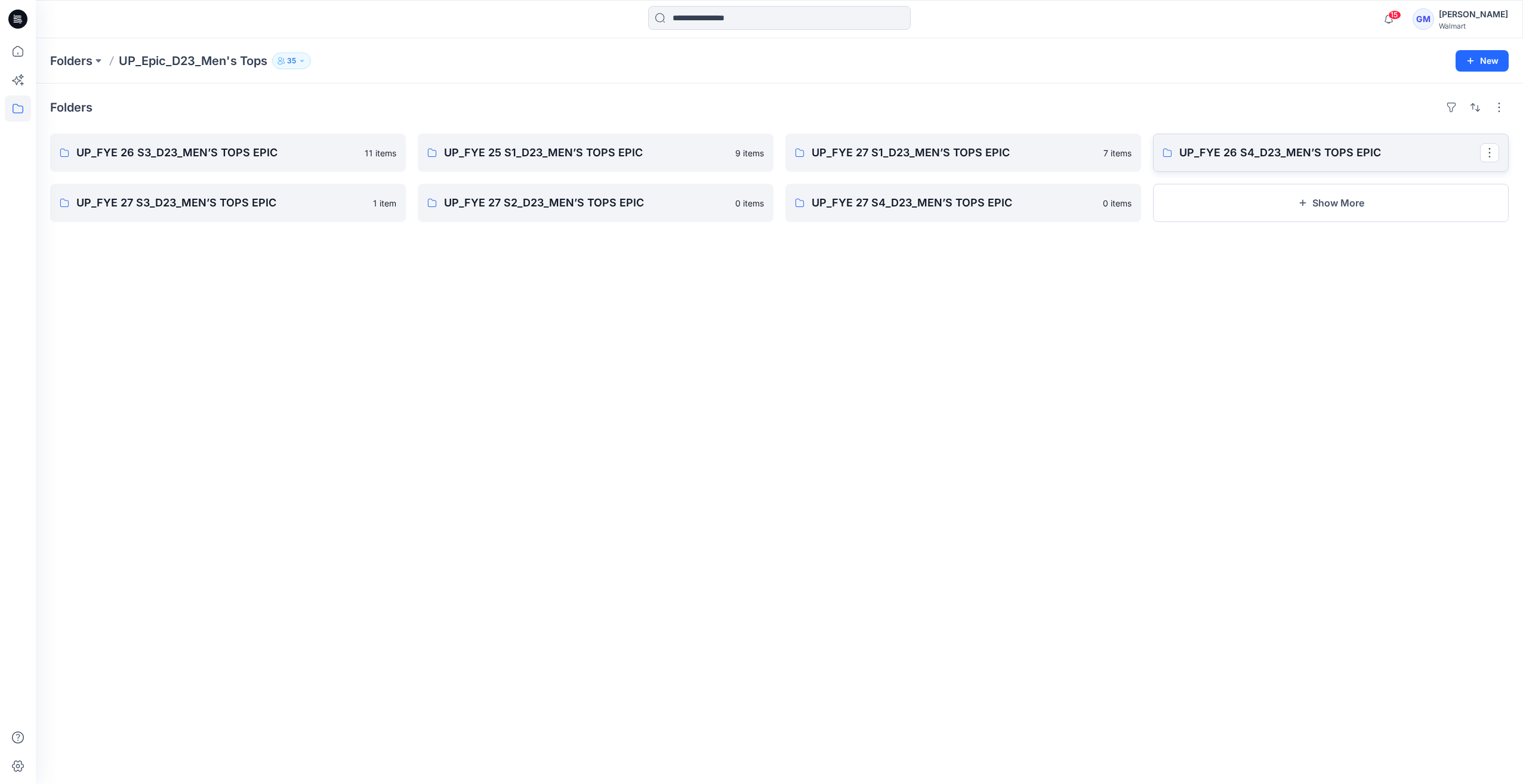
click at [1250, 162] on link "UP_FYE 26 S4_D23_MEN’S TOPS EPIC" at bounding box center [1331, 153] width 356 height 38
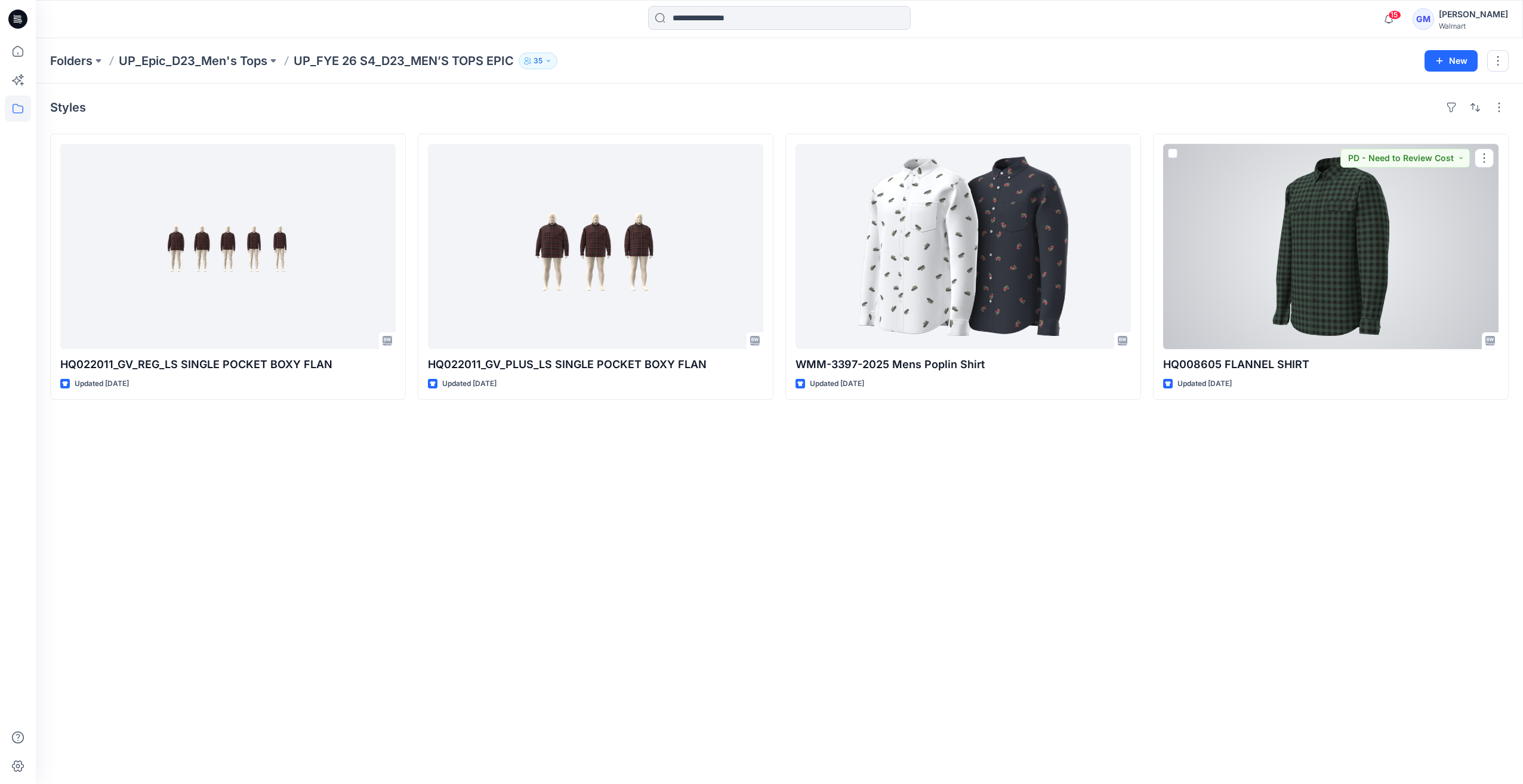
click at [1348, 214] on div at bounding box center [1331, 247] width 335 height 205
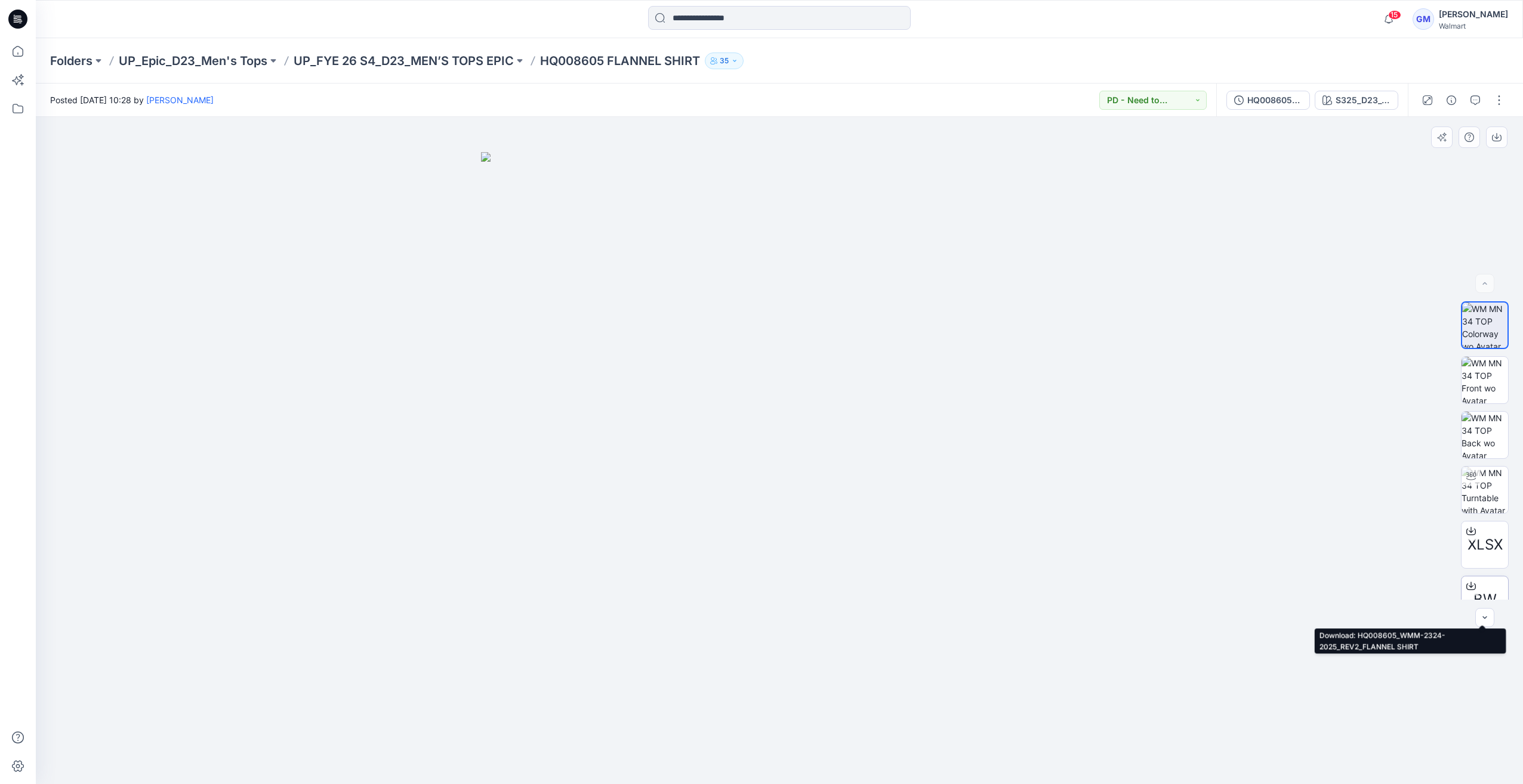
click at [1469, 589] on icon at bounding box center [1471, 585] width 9 height 9
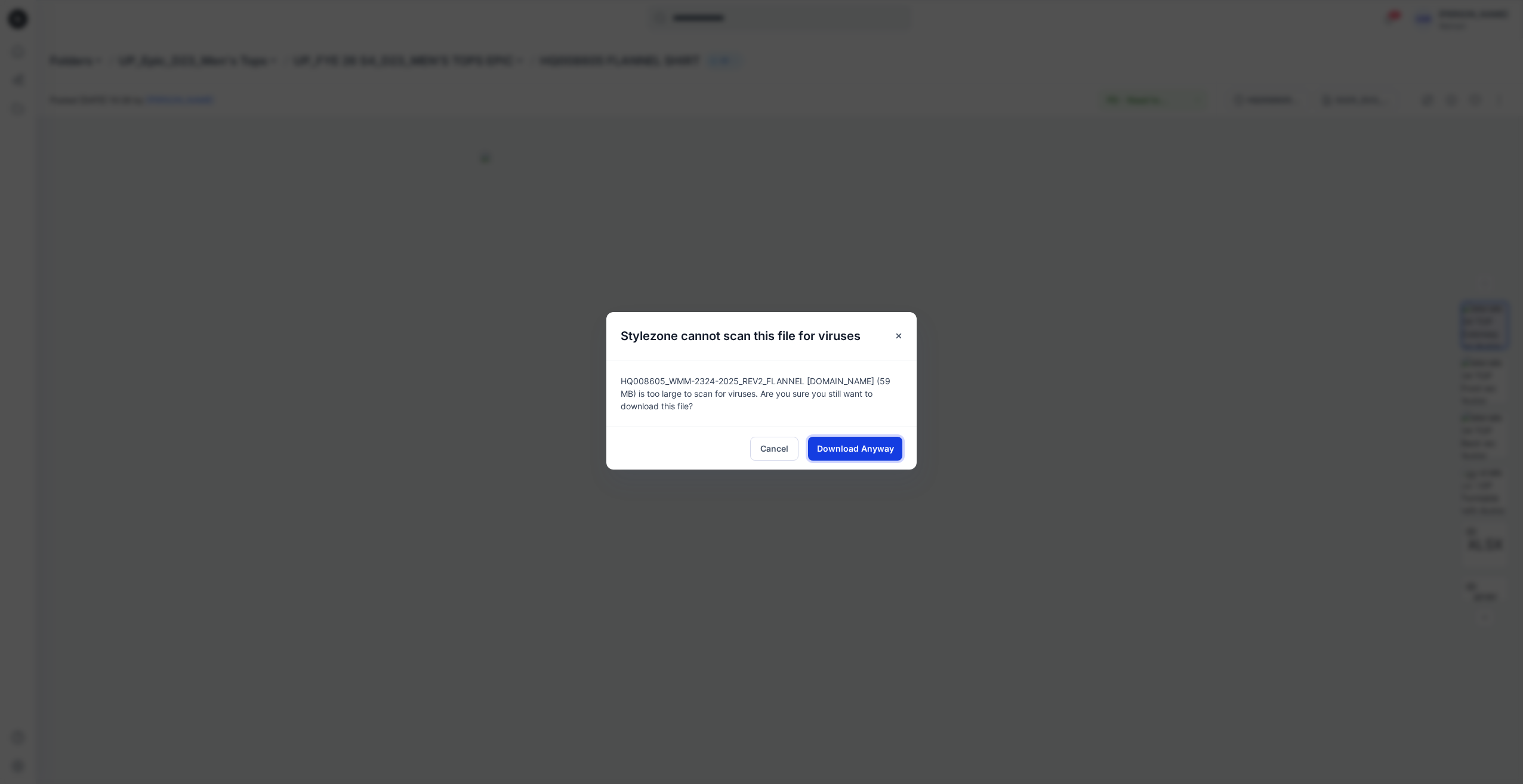
click at [850, 452] on span "Download Anyway" at bounding box center [855, 448] width 77 height 12
